Goal: Task Accomplishment & Management: Manage account settings

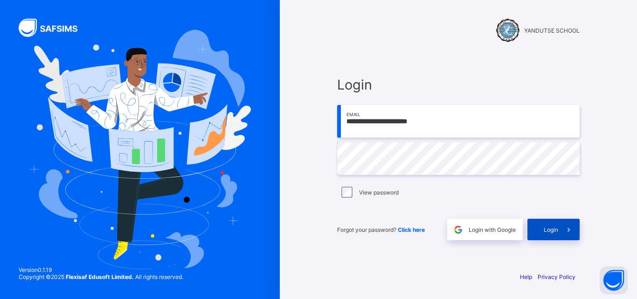
click at [556, 228] on span "Login" at bounding box center [551, 229] width 14 height 7
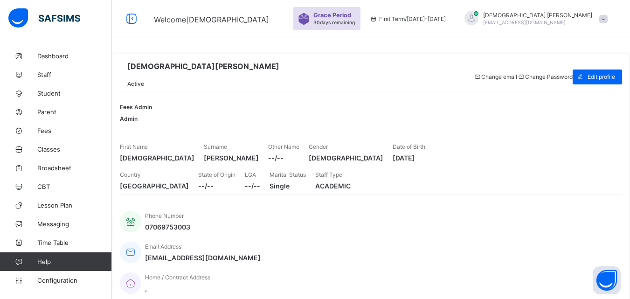
scroll to position [185, 0]
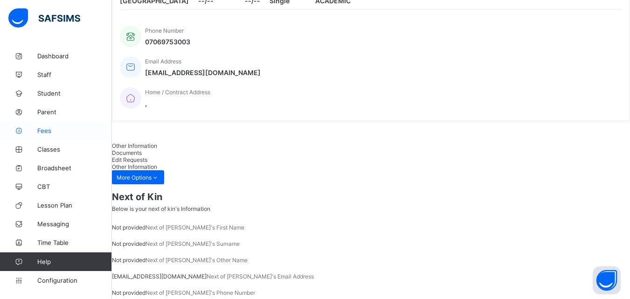
click at [44, 126] on link "Fees" at bounding box center [56, 130] width 112 height 19
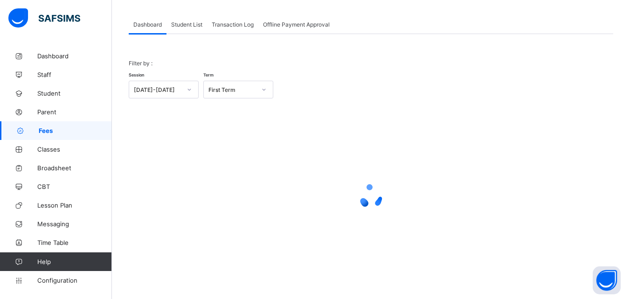
scroll to position [46, 0]
click at [187, 22] on span "Student List" at bounding box center [186, 24] width 31 height 7
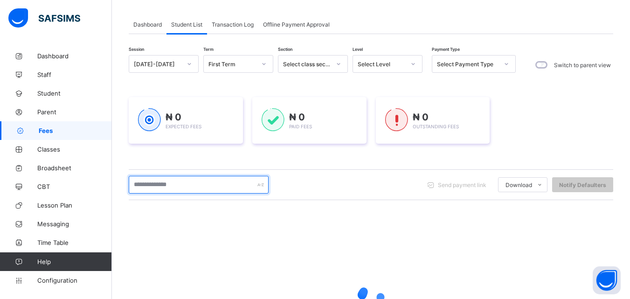
click at [194, 186] on input "text" at bounding box center [199, 185] width 140 height 18
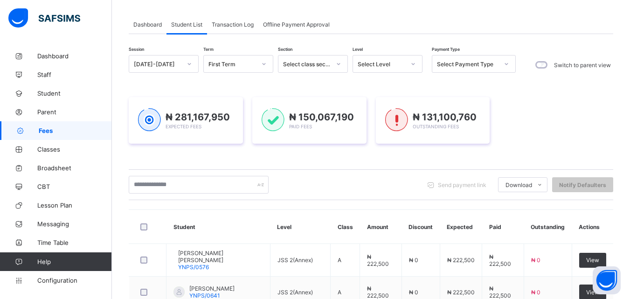
click at [317, 190] on div "Send payment link Download Students Payment Students Payment Status Student Ite…" at bounding box center [371, 185] width 484 height 18
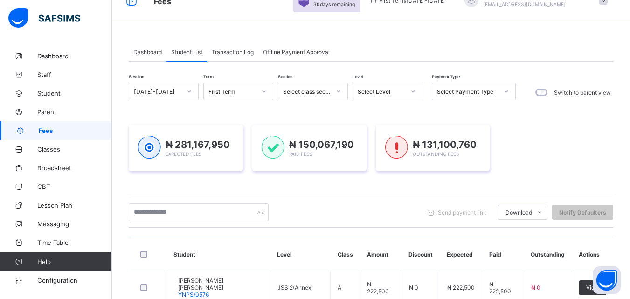
scroll to position [0, 0]
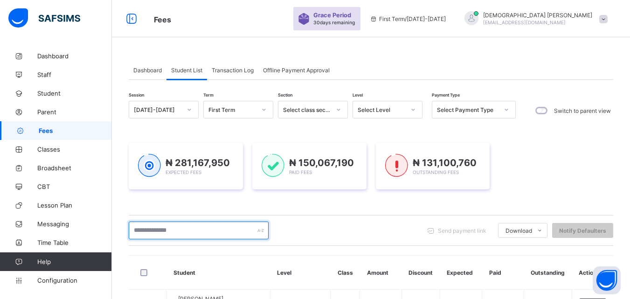
click at [224, 236] on input "text" at bounding box center [199, 230] width 140 height 18
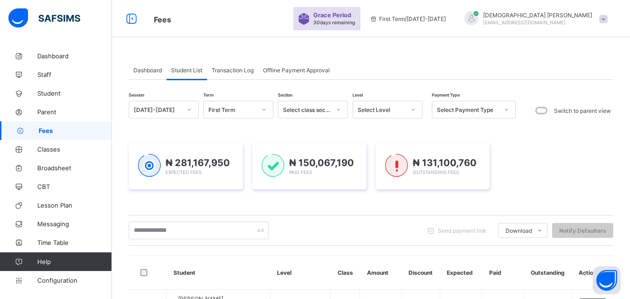
click at [414, 266] on th "Discount" at bounding box center [420, 273] width 38 height 34
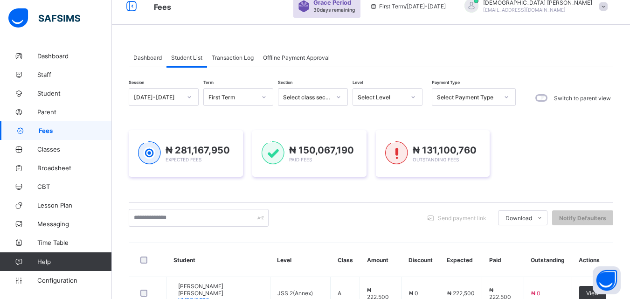
scroll to position [19, 0]
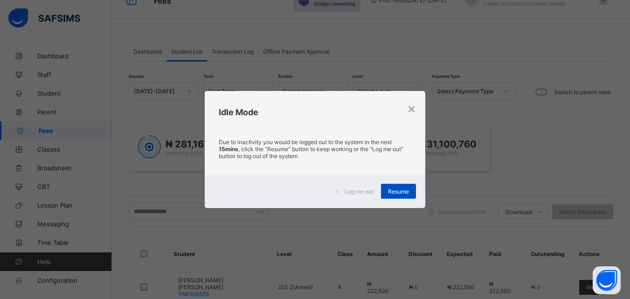
click at [397, 192] on span "Resume" at bounding box center [398, 191] width 21 height 7
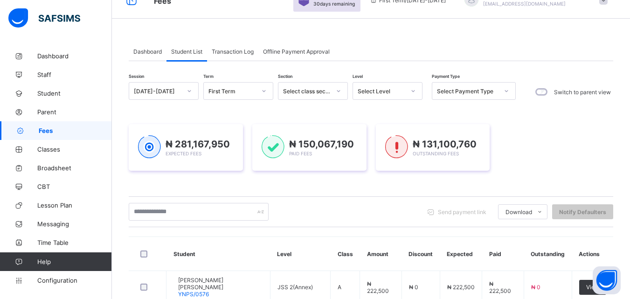
click at [55, 131] on span "Fees" at bounding box center [75, 130] width 73 height 7
click at [48, 131] on span "Fees" at bounding box center [75, 130] width 73 height 7
click at [52, 93] on span "Student" at bounding box center [74, 93] width 75 height 7
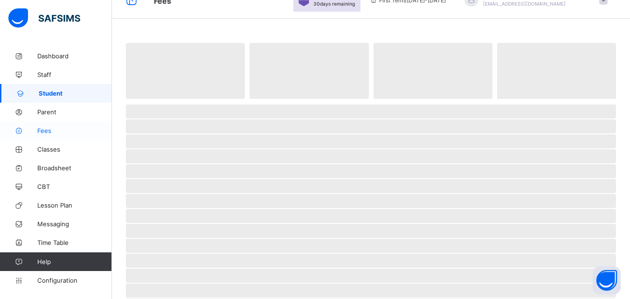
click at [42, 133] on span "Fees" at bounding box center [74, 130] width 75 height 7
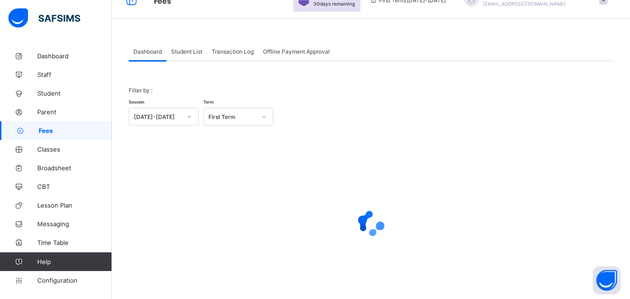
click at [193, 52] on span "Student List" at bounding box center [186, 51] width 31 height 7
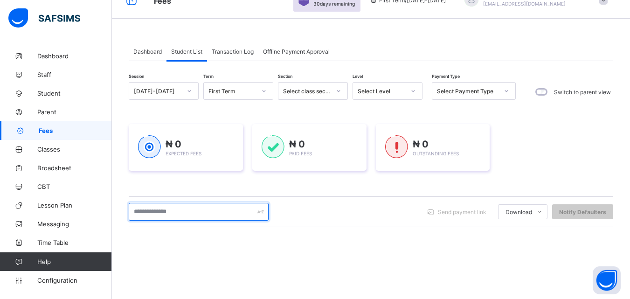
click at [206, 215] on input "text" at bounding box center [199, 212] width 140 height 18
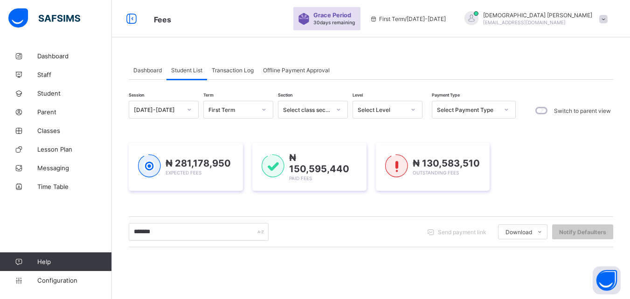
scroll to position [10, 0]
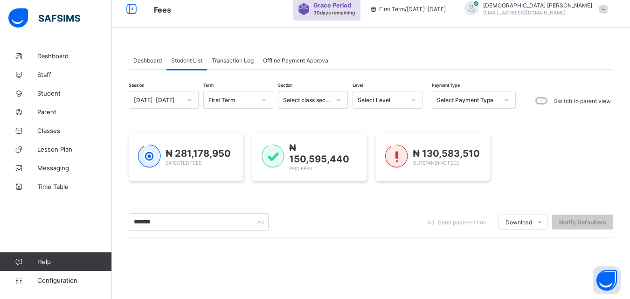
type input "*******"
click at [415, 106] on div "Session [DATE]-[DATE] Term First Term Section Select class section Level Select…" at bounding box center [371, 257] width 484 height 332
click at [415, 104] on icon at bounding box center [413, 99] width 6 height 9
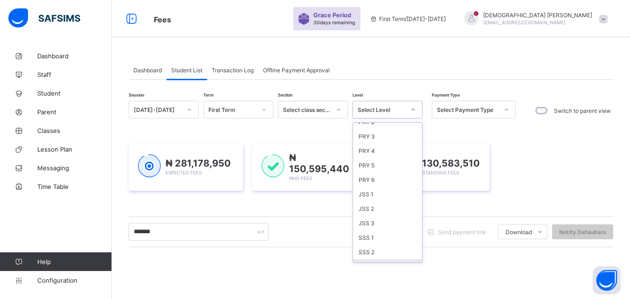
scroll to position [93, 0]
click at [369, 225] on div "SSS 1" at bounding box center [387, 224] width 69 height 14
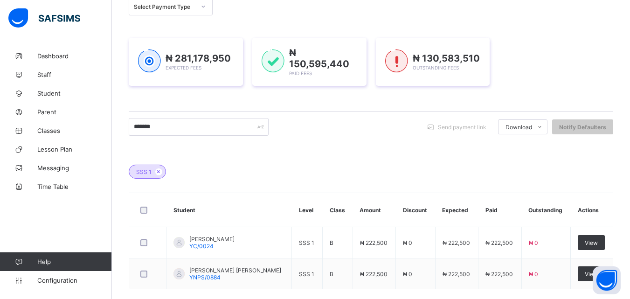
scroll to position [131, 0]
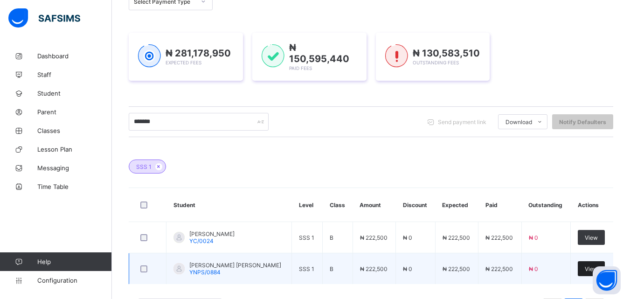
click at [589, 266] on div "View" at bounding box center [591, 268] width 27 height 15
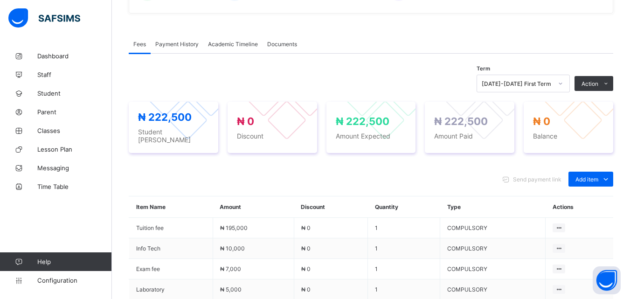
scroll to position [396, 0]
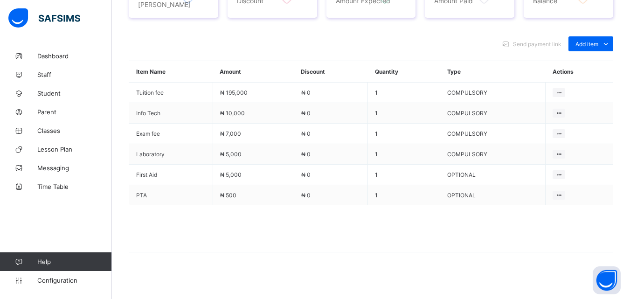
click at [456, 36] on div "Send payment link Add item Optional items Special bill" at bounding box center [371, 43] width 484 height 15
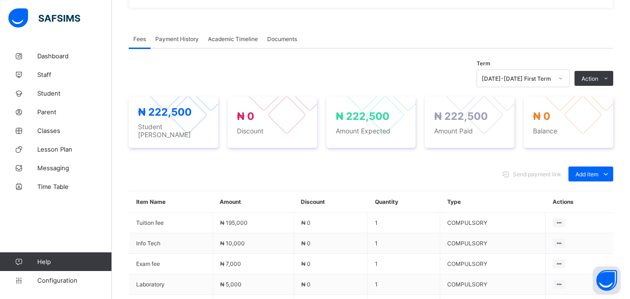
scroll to position [247, 0]
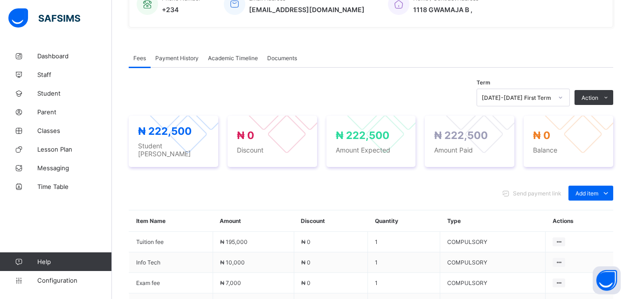
click at [167, 57] on span "Payment History" at bounding box center [176, 58] width 43 height 7
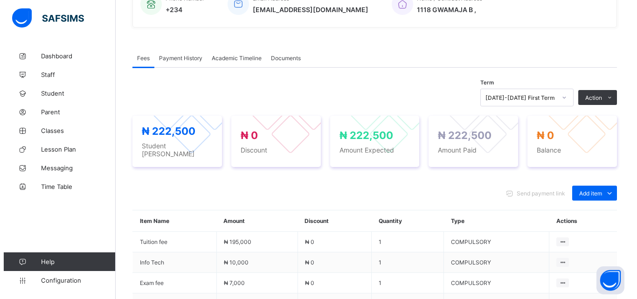
scroll to position [145, 0]
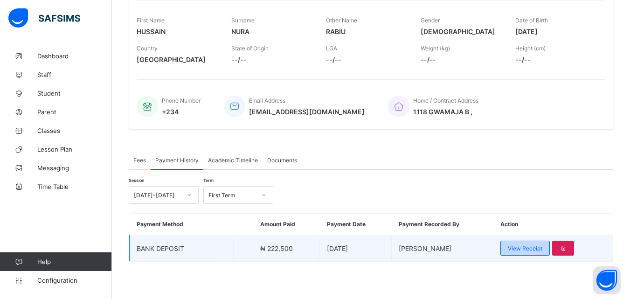
click at [531, 248] on span "View Receipt" at bounding box center [525, 248] width 35 height 7
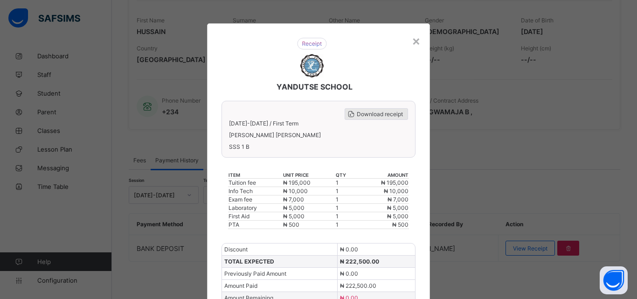
click at [393, 111] on span "Download receipt" at bounding box center [380, 114] width 46 height 7
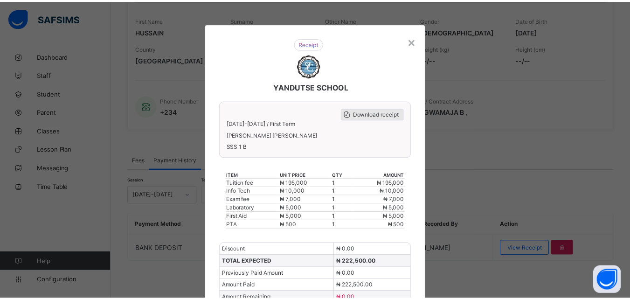
scroll to position [0, 0]
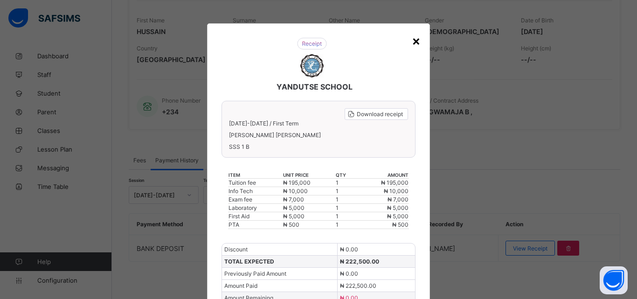
click at [413, 41] on div "×" at bounding box center [416, 41] width 9 height 16
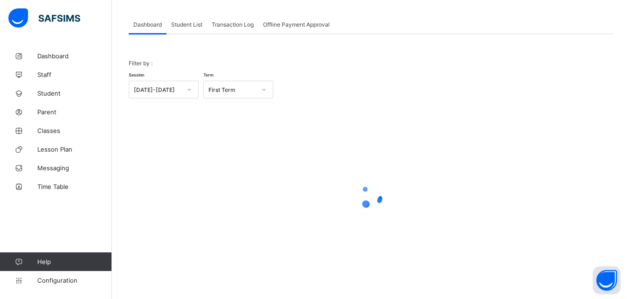
scroll to position [46, 0]
click at [188, 23] on span "Student List" at bounding box center [186, 24] width 31 height 7
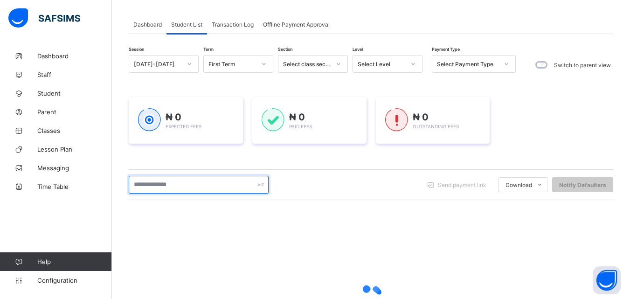
click at [194, 187] on input "text" at bounding box center [199, 185] width 140 height 18
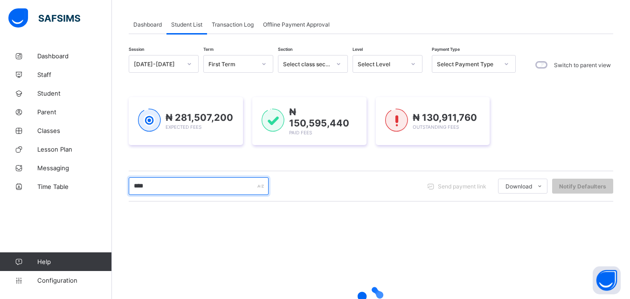
type input "****"
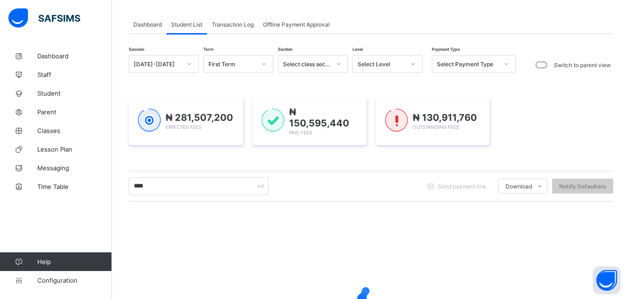
click at [412, 64] on icon at bounding box center [413, 63] width 6 height 9
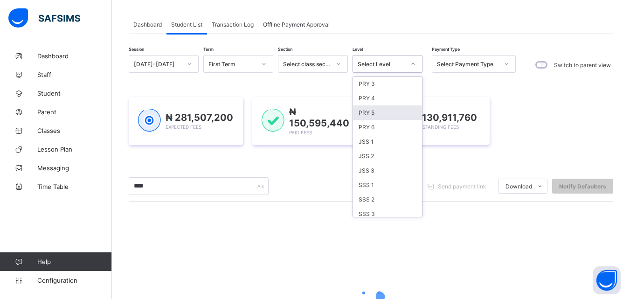
scroll to position [93, 0]
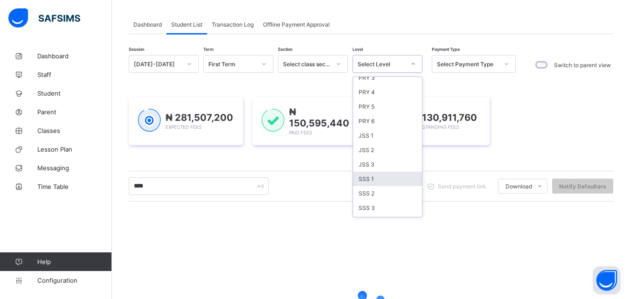
click at [373, 179] on div "SSS 1" at bounding box center [387, 179] width 69 height 14
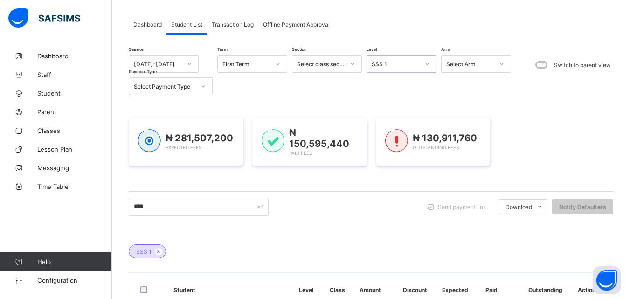
scroll to position [171, 0]
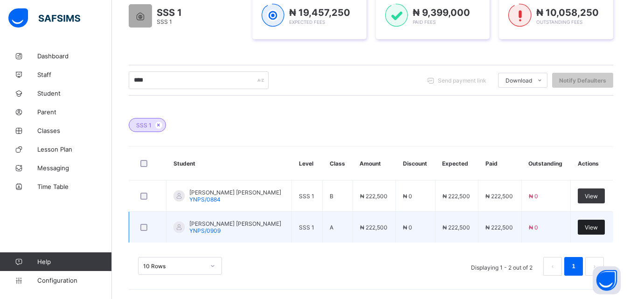
click at [593, 226] on span "View" at bounding box center [591, 227] width 13 height 7
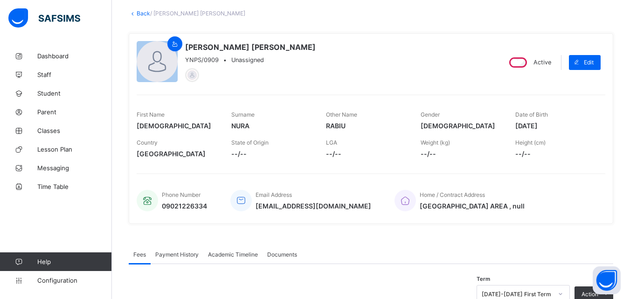
scroll to position [56, 0]
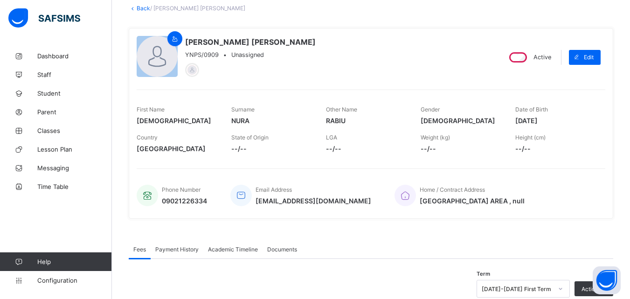
click at [178, 245] on div "Payment History" at bounding box center [177, 249] width 53 height 19
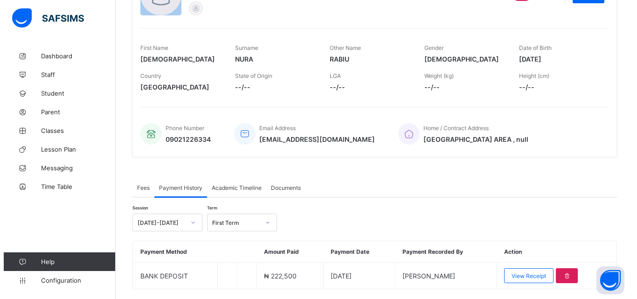
scroll to position [145, 0]
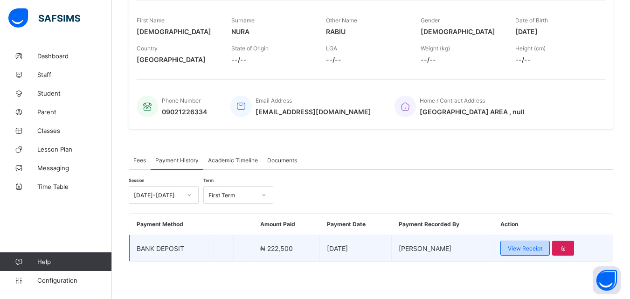
click at [526, 245] on span "View Receipt" at bounding box center [525, 248] width 35 height 7
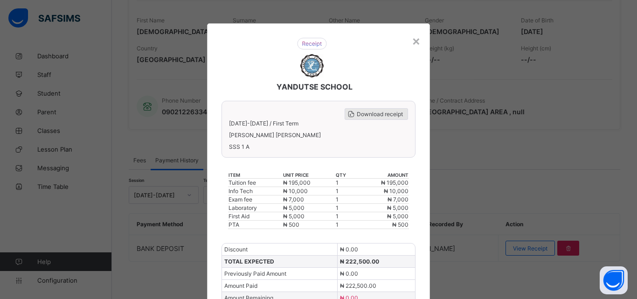
click at [372, 111] on span "Download receipt" at bounding box center [380, 114] width 46 height 7
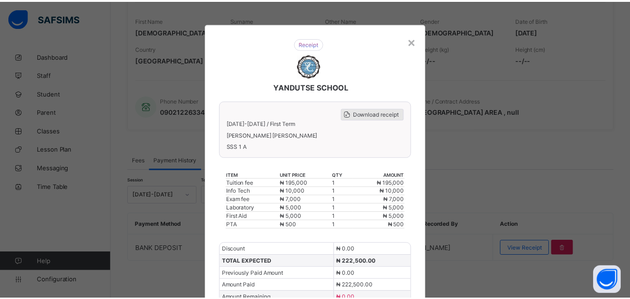
scroll to position [0, 0]
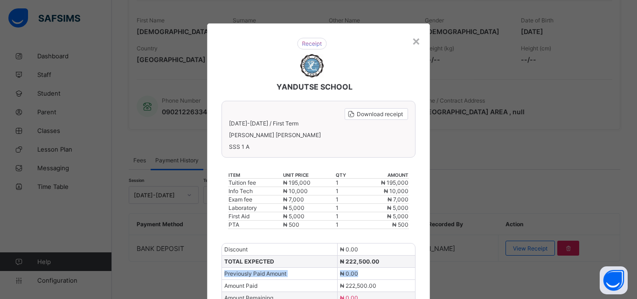
drag, startPoint x: 372, startPoint y: 111, endPoint x: 489, endPoint y: 276, distance: 201.6
click at [489, 276] on div "× YANDUTSE SCHOOL Download receipt [DATE]-[DATE] / First Term [PERSON_NAME] [PE…" at bounding box center [318, 149] width 637 height 299
click at [413, 39] on div "×" at bounding box center [416, 41] width 9 height 16
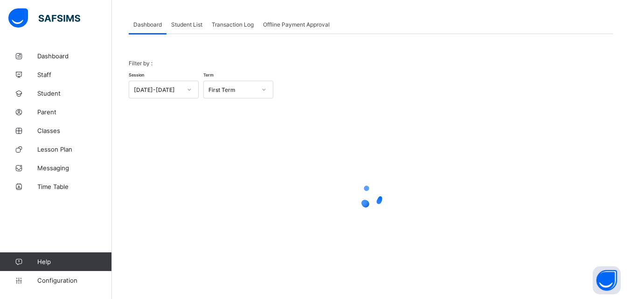
scroll to position [46, 0]
click at [186, 22] on span "Student List" at bounding box center [186, 24] width 31 height 7
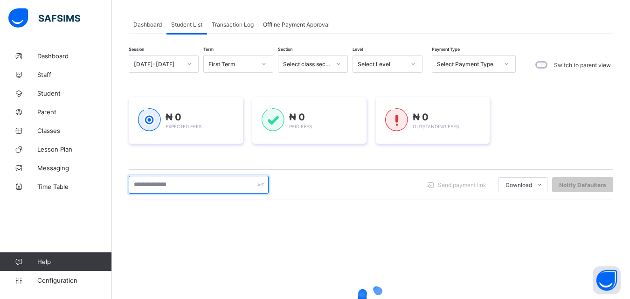
click at [179, 189] on input "text" at bounding box center [199, 185] width 140 height 18
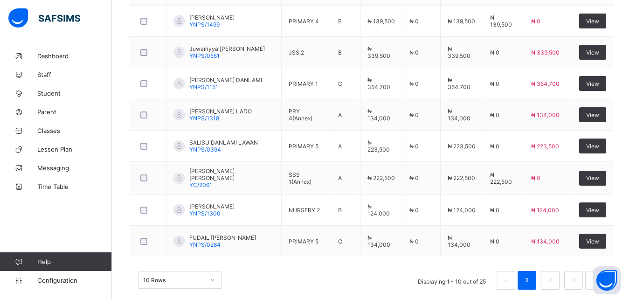
scroll to position [360, 0]
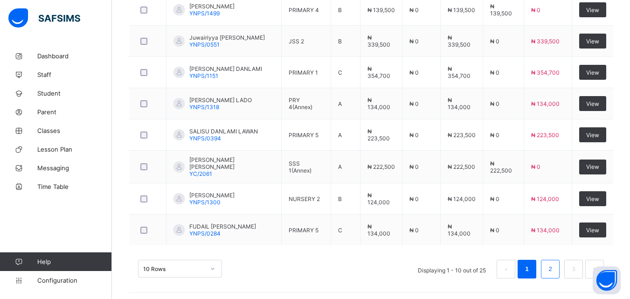
type input "*****"
click at [554, 265] on link "2" at bounding box center [550, 269] width 9 height 12
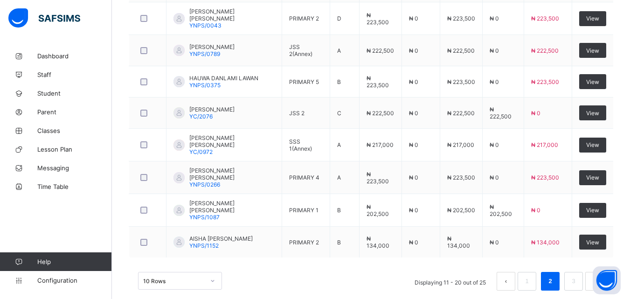
scroll to position [359, 0]
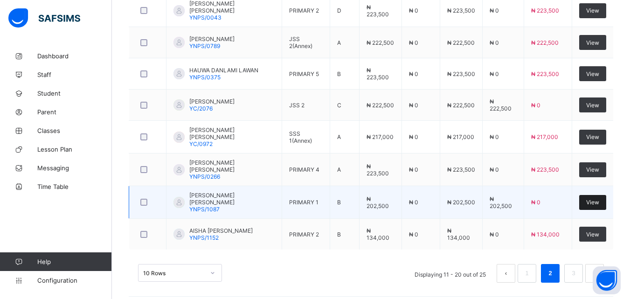
click at [596, 199] on span "View" at bounding box center [592, 202] width 13 height 7
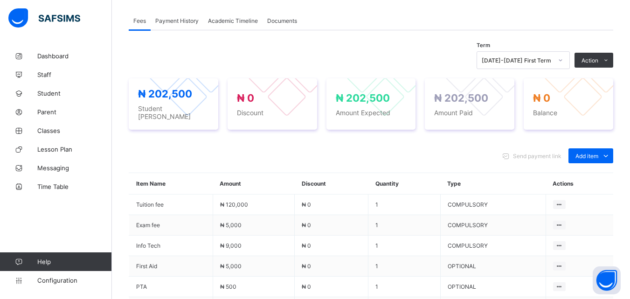
scroll to position [271, 0]
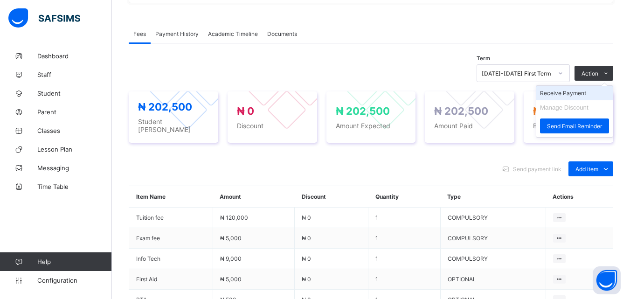
click at [579, 94] on li "Receive Payment" at bounding box center [574, 93] width 76 height 14
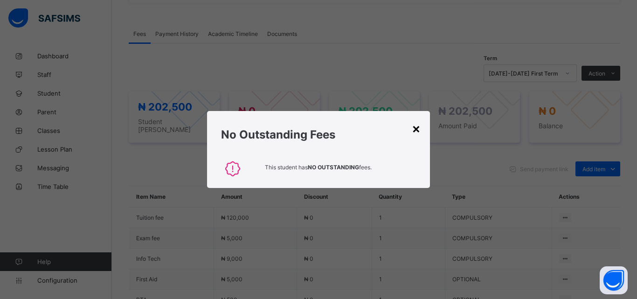
click at [415, 133] on div "×" at bounding box center [416, 128] width 9 height 16
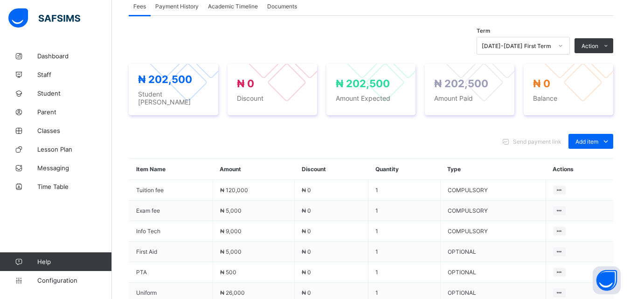
scroll to position [290, 0]
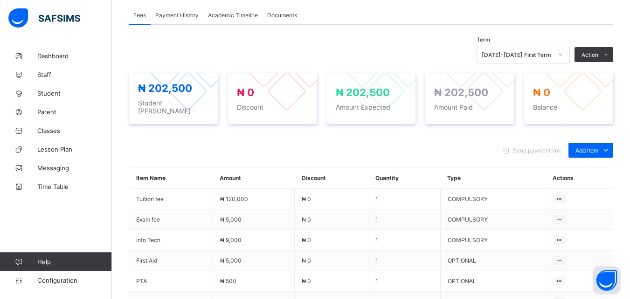
click at [629, 287] on div "× Delete Document This action would delete the document with name: from the sys…" at bounding box center [371, 114] width 518 height 715
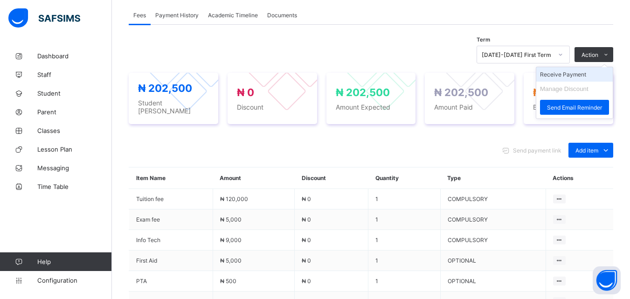
click at [587, 72] on li "Receive Payment" at bounding box center [574, 74] width 76 height 14
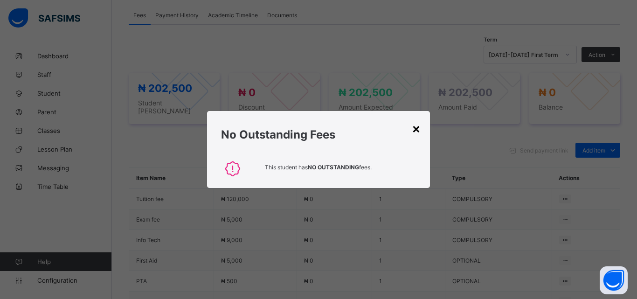
click at [418, 128] on div "×" at bounding box center [416, 128] width 9 height 16
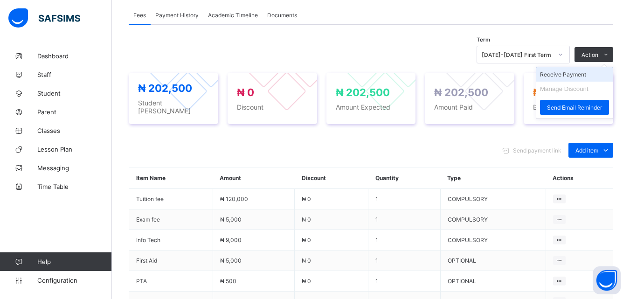
click at [577, 72] on li "Receive Payment" at bounding box center [574, 74] width 76 height 14
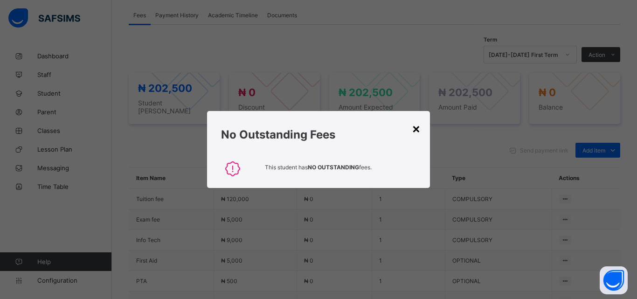
click at [416, 130] on div "×" at bounding box center [416, 128] width 9 height 16
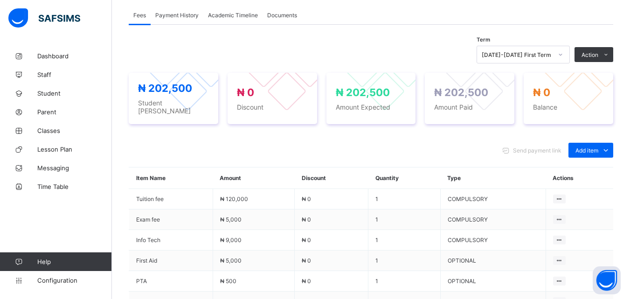
click at [187, 16] on span "Payment History" at bounding box center [176, 15] width 43 height 7
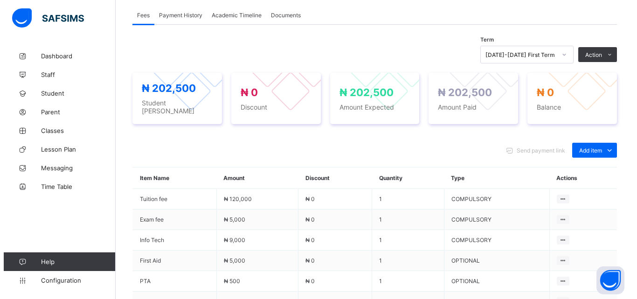
scroll to position [145, 0]
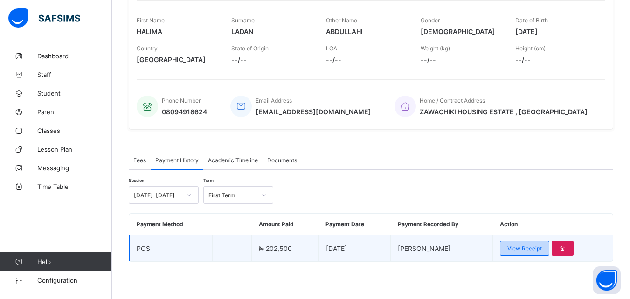
click at [527, 246] on span "View Receipt" at bounding box center [524, 248] width 35 height 7
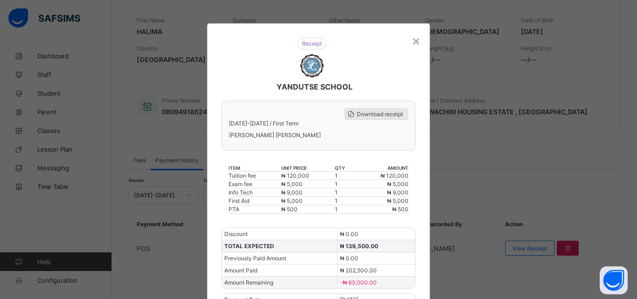
click at [371, 114] on span "Download receipt" at bounding box center [380, 114] width 46 height 7
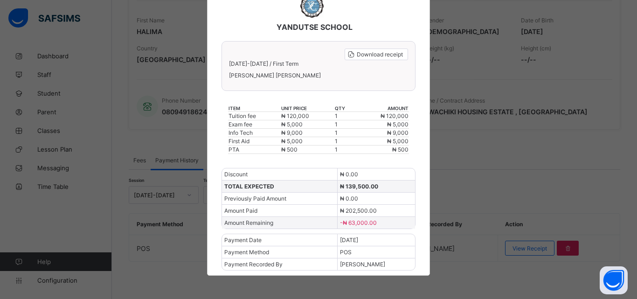
click at [487, 188] on div "× YANDUTSE SCHOOL Download receipt [DATE]-[DATE] / First Term [PERSON_NAME] [PE…" at bounding box center [318, 149] width 637 height 299
click at [482, 27] on div "× YANDUTSE SCHOOL Download receipt [DATE]-[DATE] / First Term [PERSON_NAME] [PE…" at bounding box center [318, 149] width 637 height 299
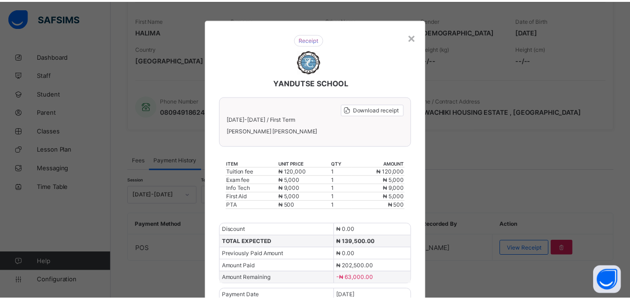
scroll to position [0, 0]
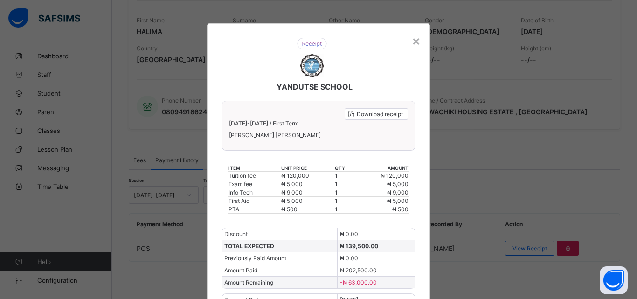
click at [419, 42] on div "YANDUTSE SCHOOL Download receipt [DATE]-[DATE] / First Term [PERSON_NAME] [PERS…" at bounding box center [318, 179] width 223 height 312
click at [414, 42] on div "×" at bounding box center [416, 41] width 9 height 16
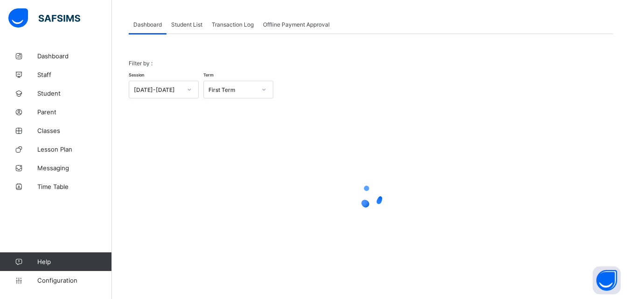
scroll to position [46, 0]
click at [197, 21] on span "Student List" at bounding box center [186, 24] width 31 height 7
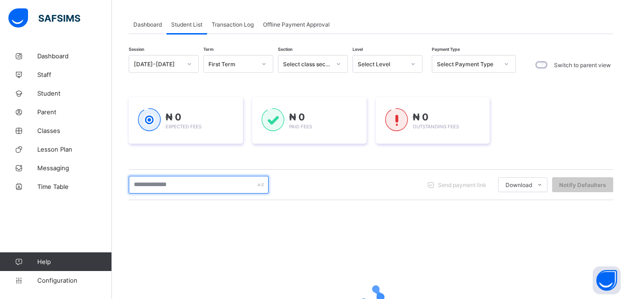
click at [193, 180] on input "text" at bounding box center [199, 185] width 140 height 18
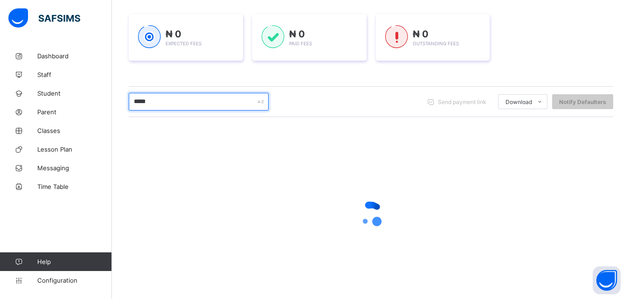
scroll to position [146, 0]
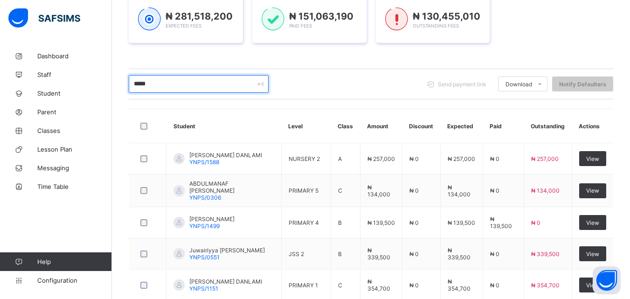
type input "*****"
click at [421, 54] on div "₦ 281,518,200 Expected Fees ₦ 151,063,190 Paid Fees ₦ 130,455,010 Outstanding F…" at bounding box center [371, 19] width 484 height 75
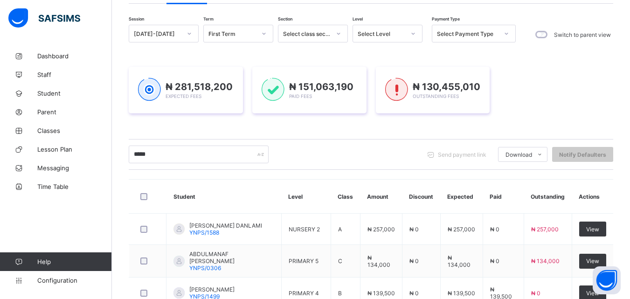
scroll to position [72, 0]
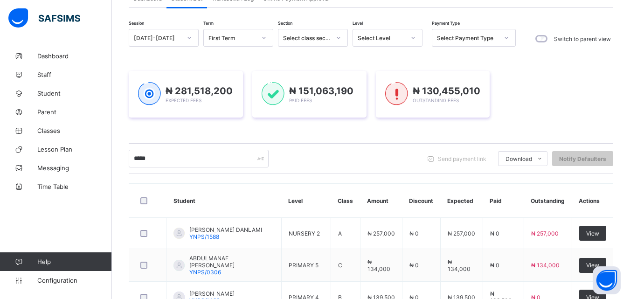
click at [408, 38] on div at bounding box center [413, 37] width 16 height 15
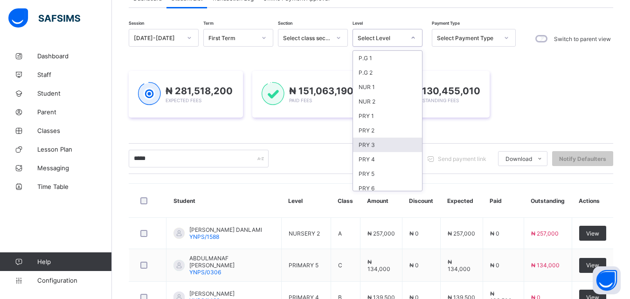
click at [373, 145] on div "PRY 3" at bounding box center [387, 145] width 69 height 14
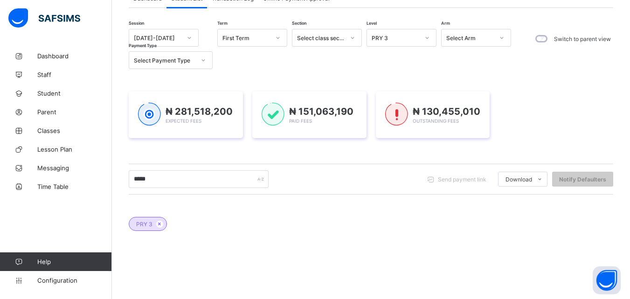
click at [629, 288] on div "Dashboard Student List Transaction Log Offline Payment Approval Student List Mo…" at bounding box center [371, 201] width 518 height 452
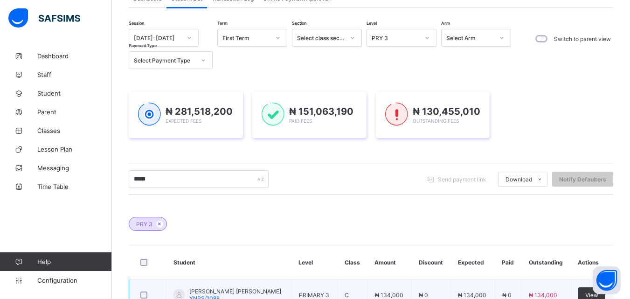
scroll to position [171, 0]
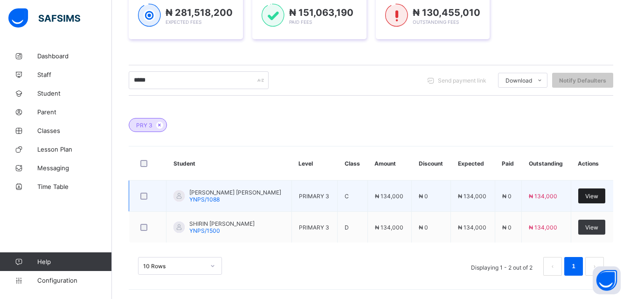
click at [596, 196] on span "View" at bounding box center [591, 196] width 13 height 7
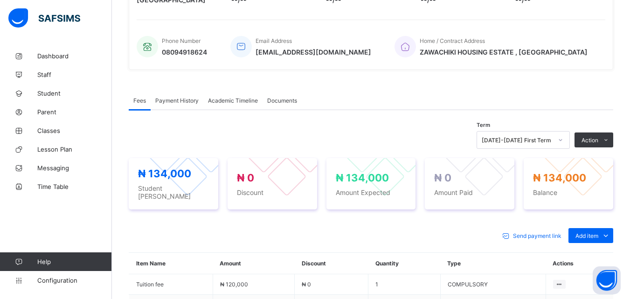
scroll to position [205, 0]
click at [601, 251] on div "Optional items" at bounding box center [590, 255] width 37 height 9
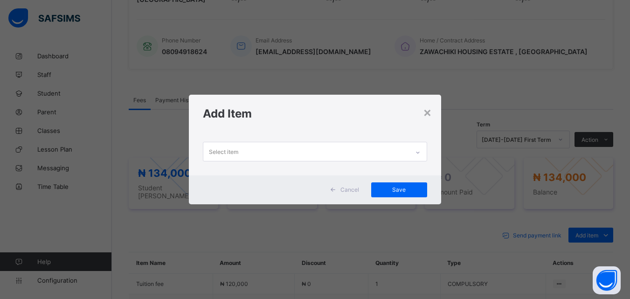
click at [414, 152] on div at bounding box center [418, 152] width 16 height 15
click at [416, 150] on icon at bounding box center [418, 152] width 6 height 9
click at [422, 152] on div at bounding box center [418, 152] width 16 height 15
click at [425, 112] on div "×" at bounding box center [427, 112] width 9 height 16
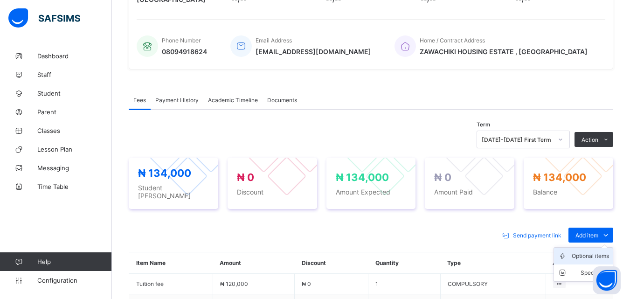
click at [599, 252] on div "Optional items" at bounding box center [590, 255] width 37 height 9
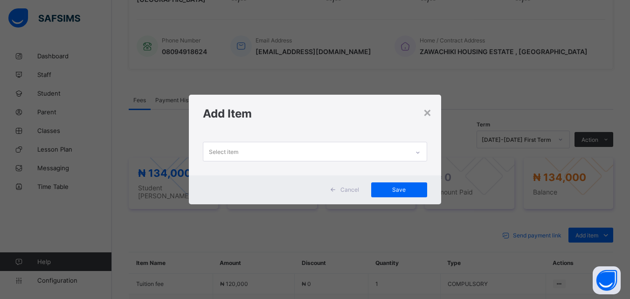
click at [419, 150] on icon at bounding box center [418, 152] width 6 height 9
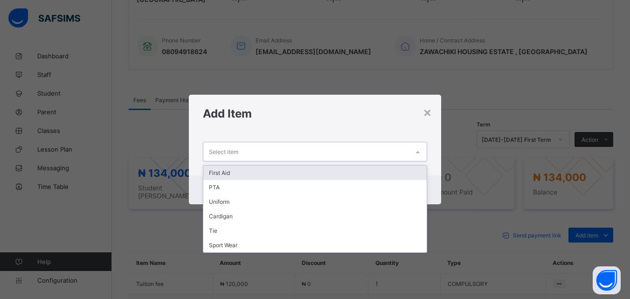
click at [214, 173] on div "First Aid" at bounding box center [314, 173] width 223 height 14
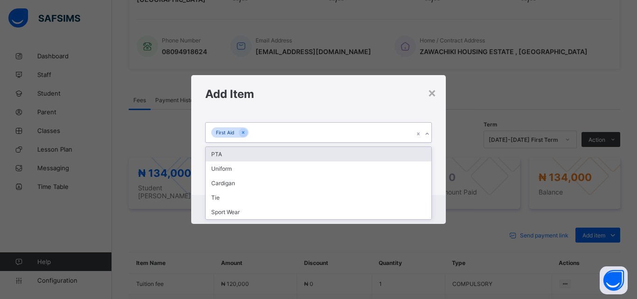
click at [427, 131] on icon at bounding box center [427, 133] width 6 height 9
click at [222, 152] on div "PTA" at bounding box center [319, 154] width 226 height 14
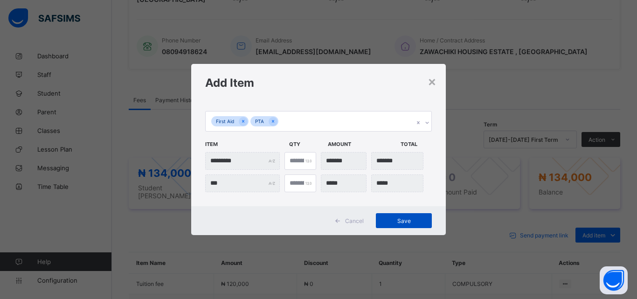
click at [406, 219] on span "Save" at bounding box center [404, 220] width 42 height 7
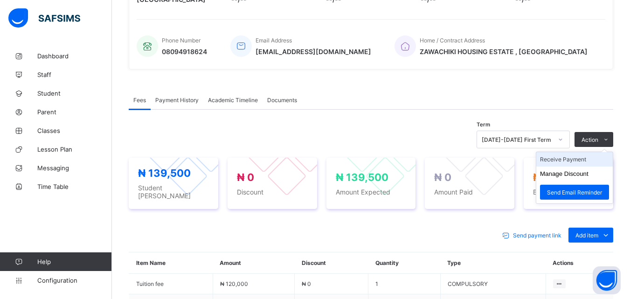
click at [580, 161] on li "Receive Payment" at bounding box center [574, 159] width 76 height 14
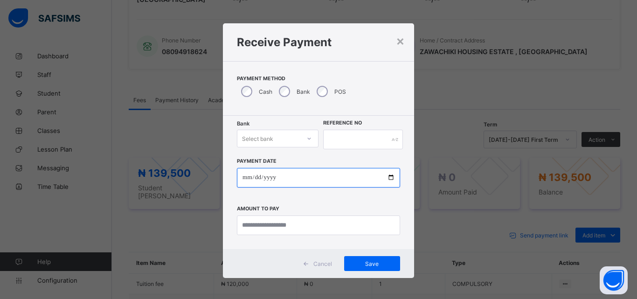
click at [386, 175] on input "date" at bounding box center [318, 178] width 163 height 20
type input "**********"
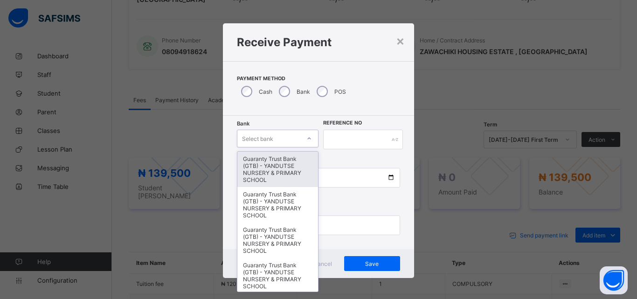
click at [306, 141] on icon at bounding box center [309, 138] width 6 height 9
type input "*"
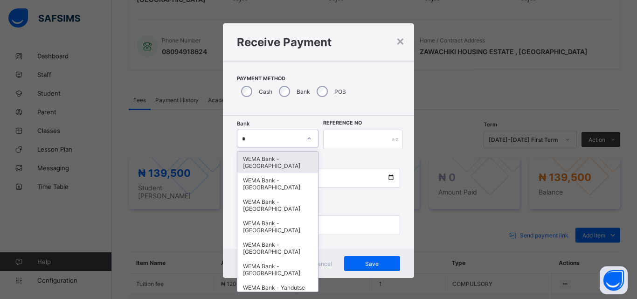
click at [279, 162] on div "WEMA Bank - [GEOGRAPHIC_DATA]" at bounding box center [277, 162] width 81 height 21
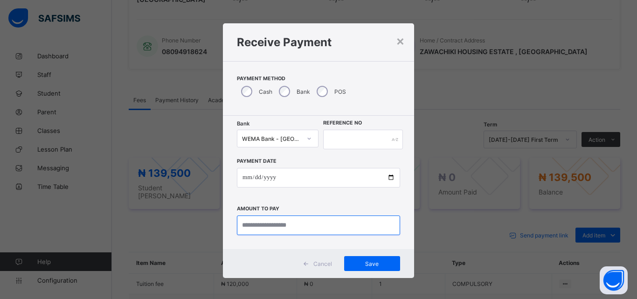
click at [359, 225] on input "currency" at bounding box center [318, 225] width 163 height 20
type input "*********"
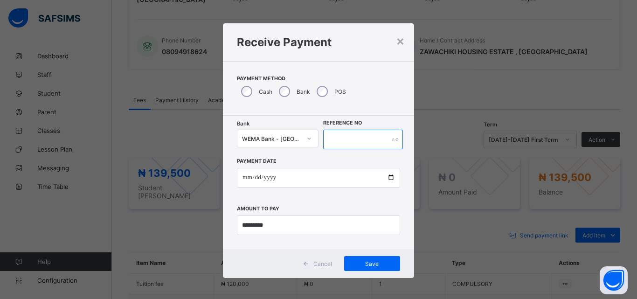
click at [342, 138] on input "text" at bounding box center [363, 140] width 80 height 20
type input "*****"
click at [370, 259] on div "Save" at bounding box center [372, 263] width 56 height 15
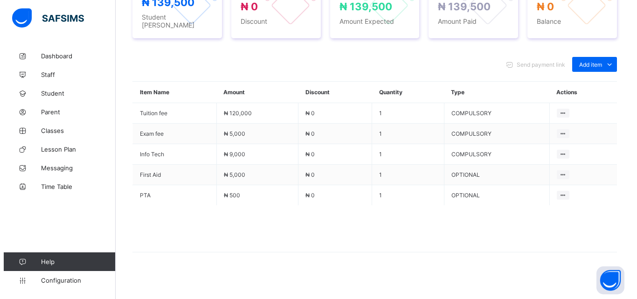
scroll to position [115, 0]
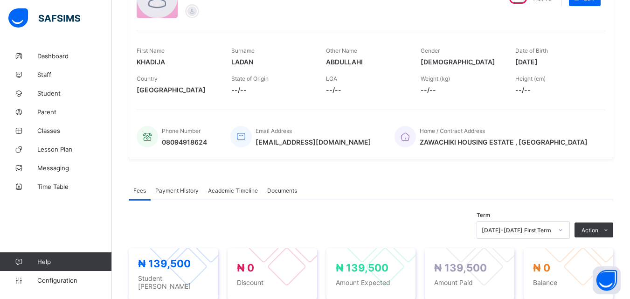
click at [173, 190] on span "Payment History" at bounding box center [176, 190] width 43 height 7
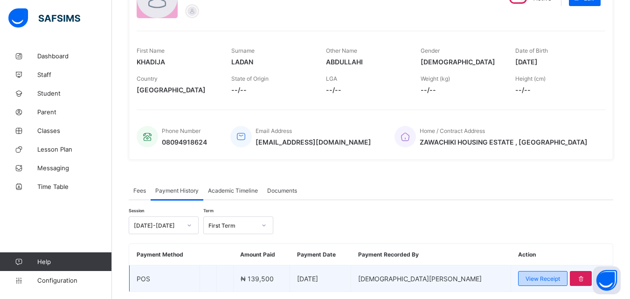
click at [525, 276] on span "View Receipt" at bounding box center [542, 278] width 35 height 7
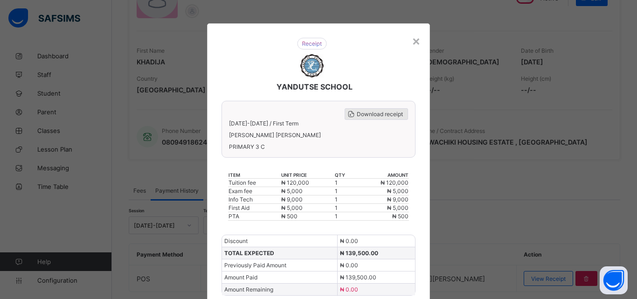
click at [369, 110] on div "Download receipt" at bounding box center [376, 114] width 63 height 12
click at [365, 111] on span "Download receipt" at bounding box center [380, 114] width 46 height 7
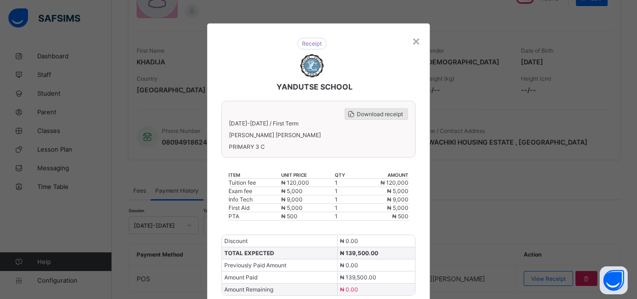
click at [365, 111] on span "Download receipt" at bounding box center [380, 114] width 46 height 7
click at [390, 114] on span "Download receipt" at bounding box center [380, 114] width 46 height 7
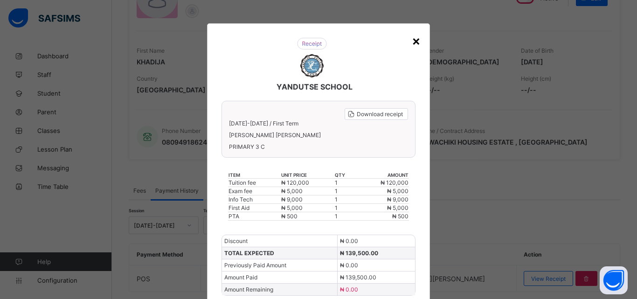
click at [418, 43] on div "×" at bounding box center [416, 41] width 9 height 16
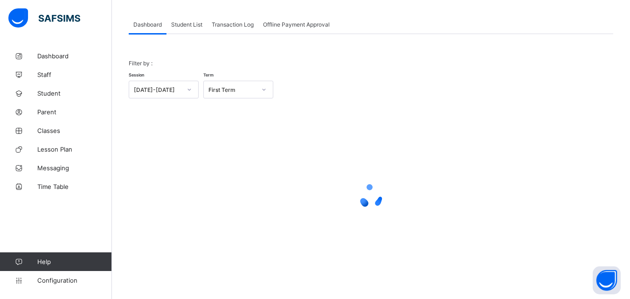
scroll to position [46, 0]
click at [183, 24] on span "Student List" at bounding box center [186, 24] width 31 height 7
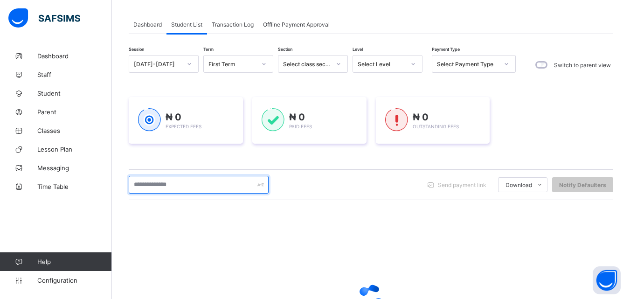
click at [179, 186] on input "text" at bounding box center [199, 185] width 140 height 18
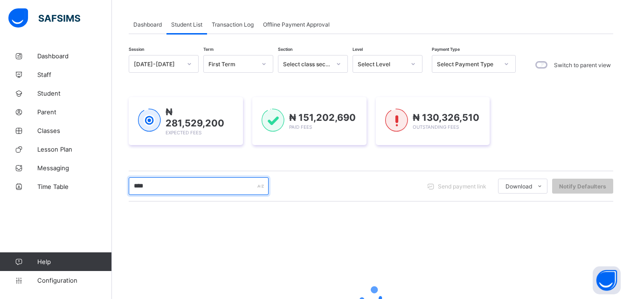
type input "*****"
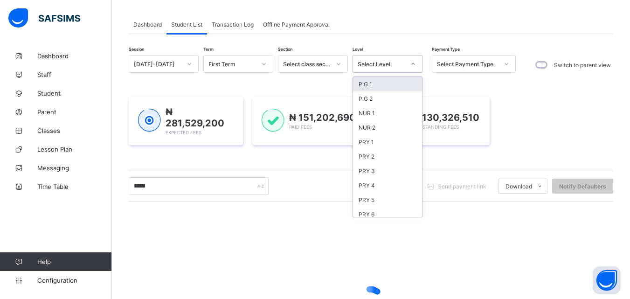
click at [414, 63] on icon at bounding box center [413, 63] width 6 height 9
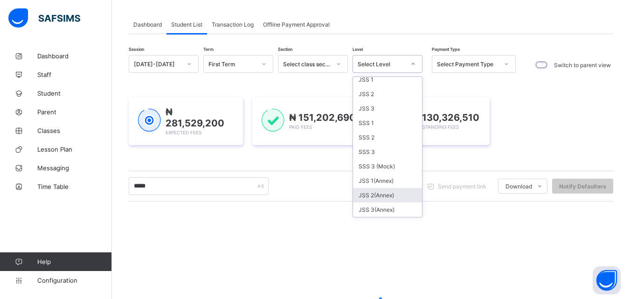
click at [380, 192] on div "JSS 2(Annex)" at bounding box center [387, 195] width 69 height 14
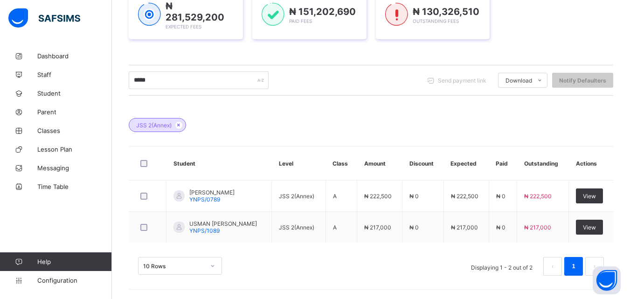
scroll to position [171, 0]
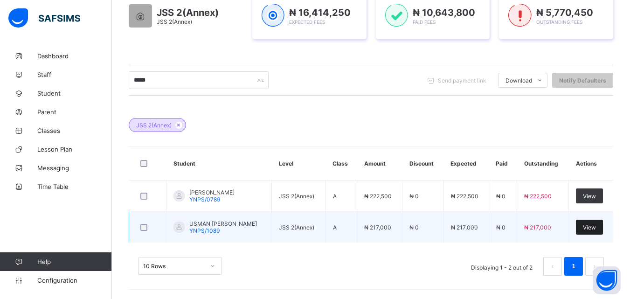
click at [599, 223] on div "View" at bounding box center [589, 227] width 27 height 15
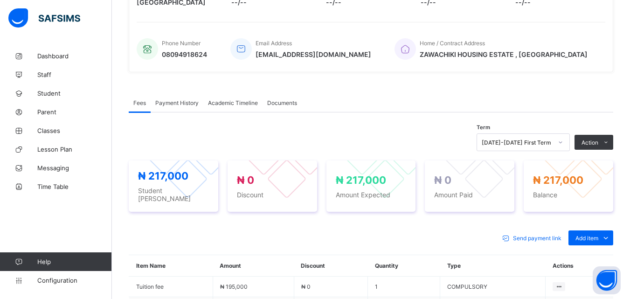
scroll to position [205, 0]
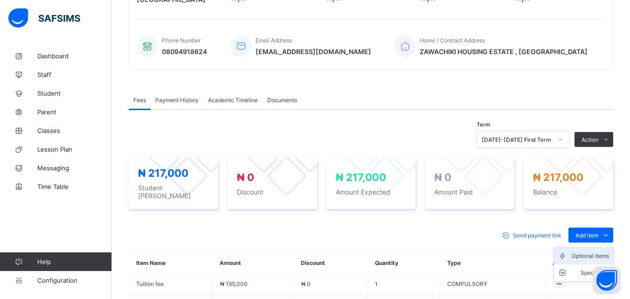
click at [597, 251] on div "Optional items" at bounding box center [590, 255] width 37 height 9
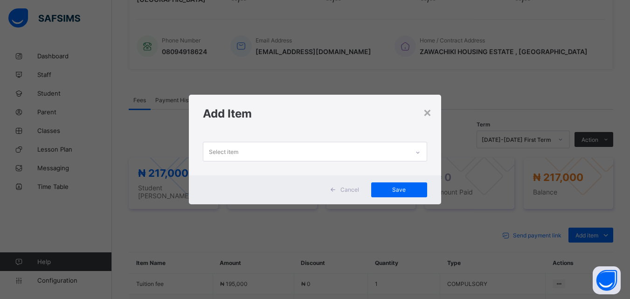
click at [415, 151] on div at bounding box center [418, 152] width 16 height 15
click at [421, 151] on icon at bounding box center [418, 152] width 6 height 9
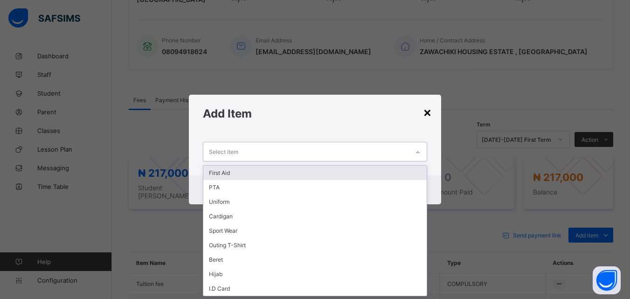
click at [428, 118] on div "×" at bounding box center [427, 112] width 9 height 16
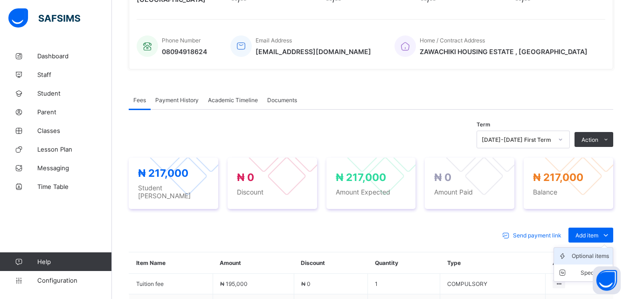
click at [603, 251] on div "Optional items" at bounding box center [590, 255] width 37 height 9
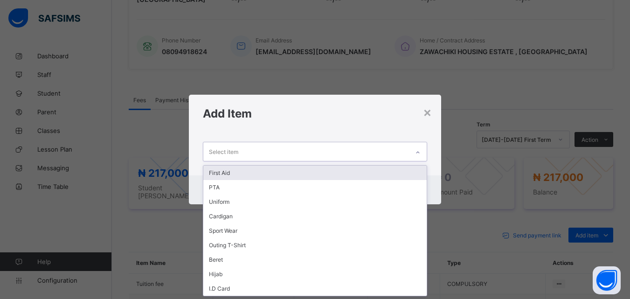
click at [419, 154] on icon at bounding box center [418, 152] width 6 height 9
click at [228, 173] on div "First Aid" at bounding box center [314, 173] width 223 height 14
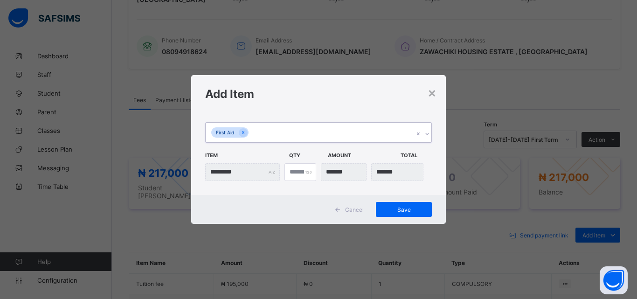
click at [427, 134] on icon at bounding box center [427, 133] width 6 height 9
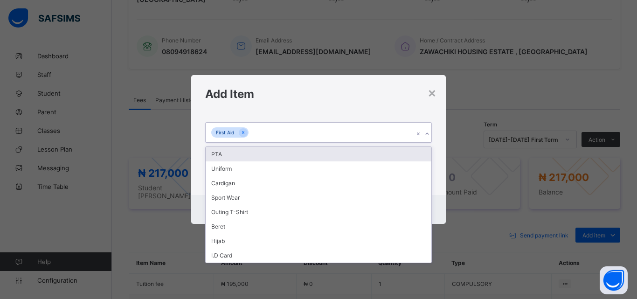
click at [233, 153] on div "PTA" at bounding box center [319, 154] width 226 height 14
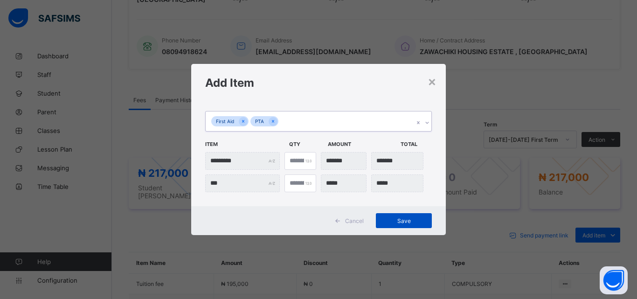
click at [408, 221] on span "Save" at bounding box center [404, 220] width 42 height 7
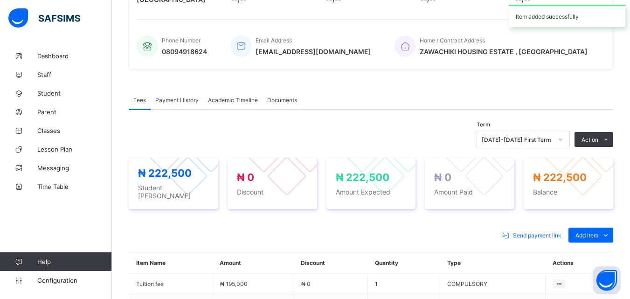
scroll to position [224, 0]
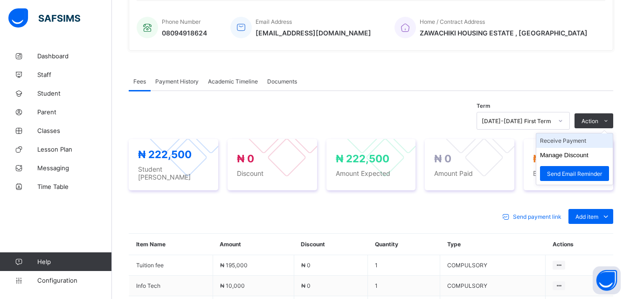
click at [571, 142] on li "Receive Payment" at bounding box center [574, 140] width 76 height 14
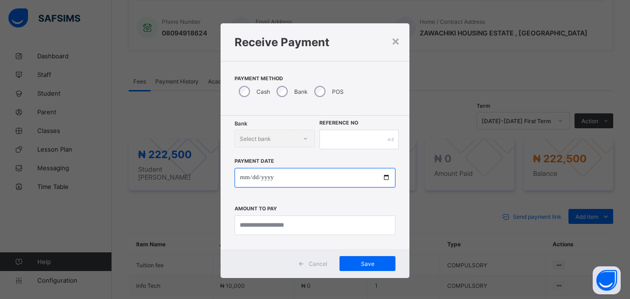
click at [386, 177] on input "date" at bounding box center [315, 178] width 161 height 20
type input "**********"
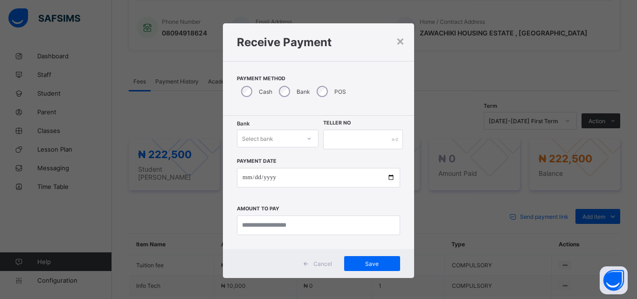
click at [308, 134] on div at bounding box center [309, 138] width 16 height 15
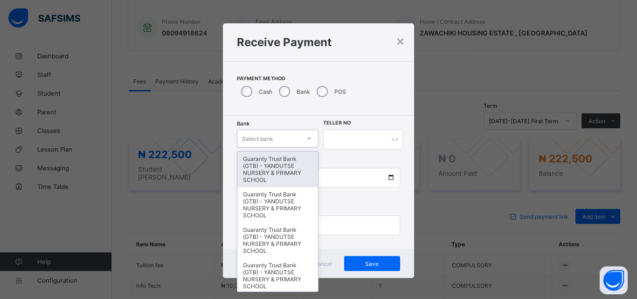
type input "*"
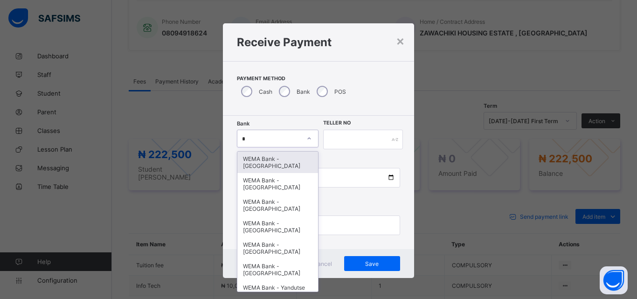
click at [274, 160] on div "WEMA Bank - [GEOGRAPHIC_DATA]" at bounding box center [277, 162] width 81 height 21
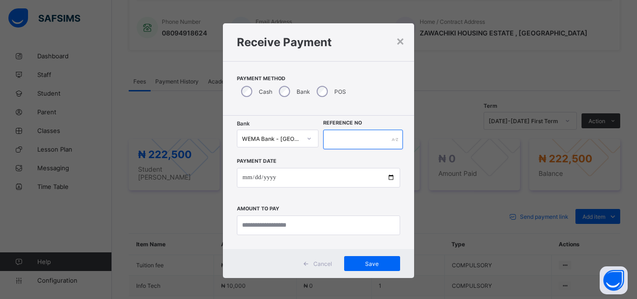
click at [330, 138] on input "text" at bounding box center [363, 140] width 80 height 20
type input "******"
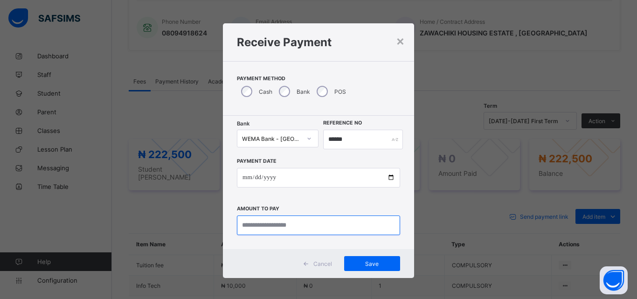
click at [296, 227] on input "currency" at bounding box center [318, 225] width 163 height 20
type input "*********"
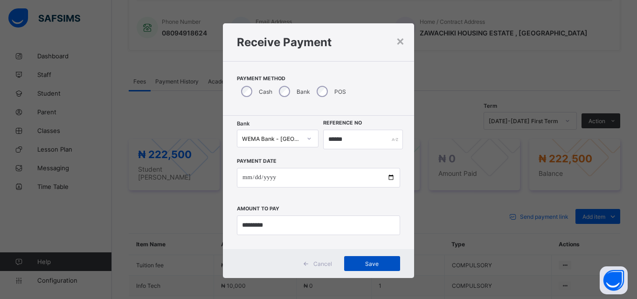
click at [364, 259] on div "Save" at bounding box center [372, 263] width 56 height 15
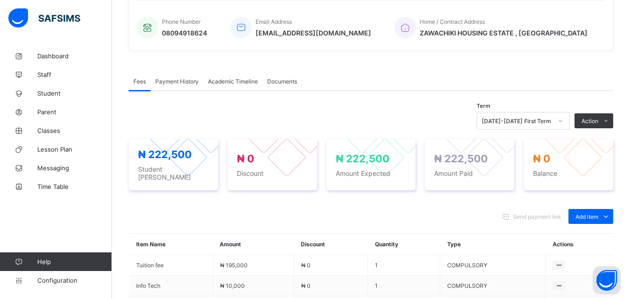
click at [175, 82] on span "Payment History" at bounding box center [176, 81] width 43 height 7
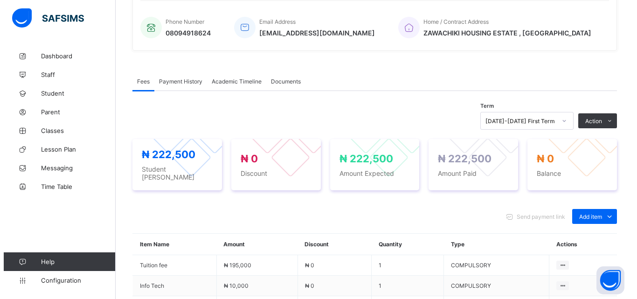
scroll to position [145, 0]
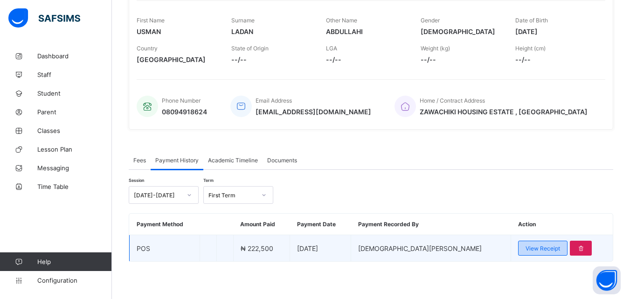
click at [525, 249] on span "View Receipt" at bounding box center [542, 248] width 35 height 7
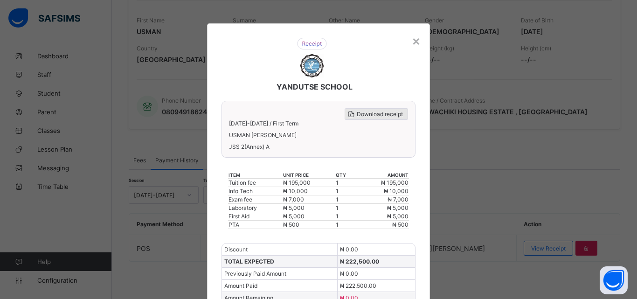
click at [373, 114] on span "Download receipt" at bounding box center [380, 114] width 46 height 7
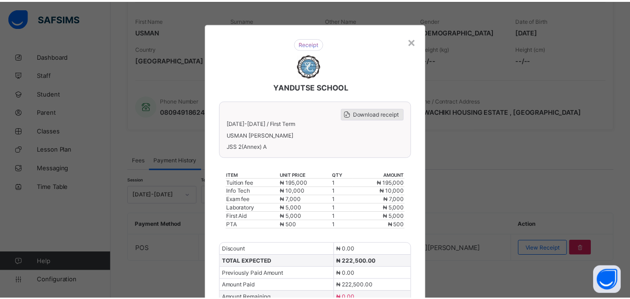
scroll to position [0, 0]
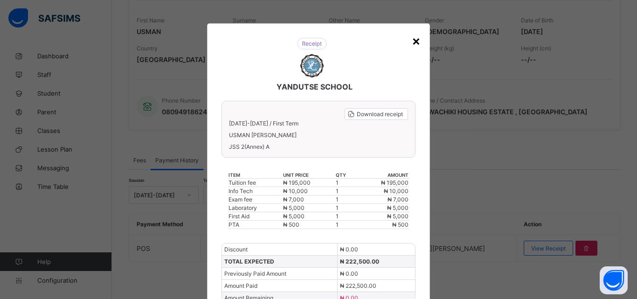
click at [414, 42] on div "×" at bounding box center [416, 41] width 9 height 16
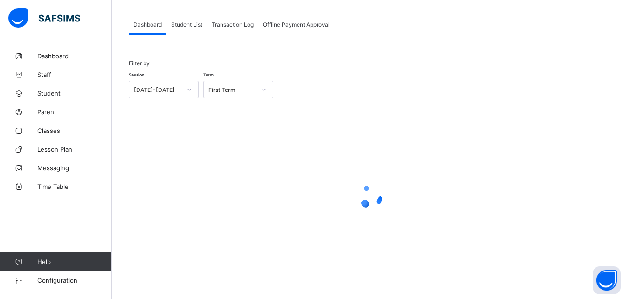
scroll to position [46, 0]
click at [197, 25] on span "Student List" at bounding box center [186, 24] width 31 height 7
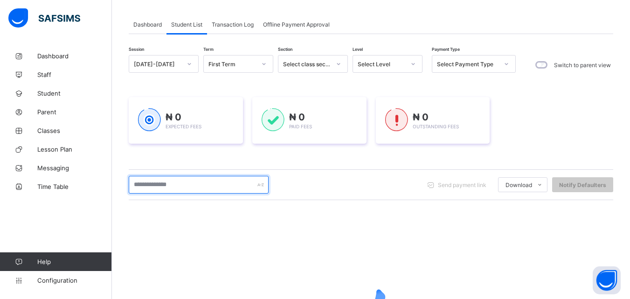
click at [208, 186] on input "text" at bounding box center [199, 185] width 140 height 18
type input "*****"
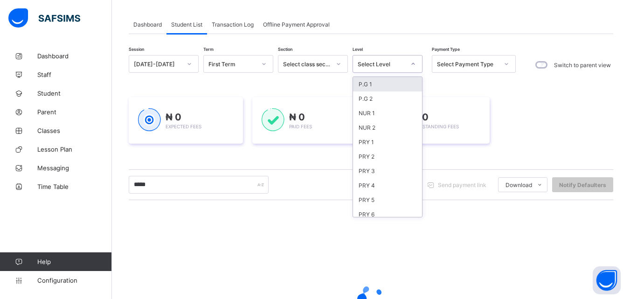
click at [410, 62] on icon at bounding box center [413, 63] width 6 height 9
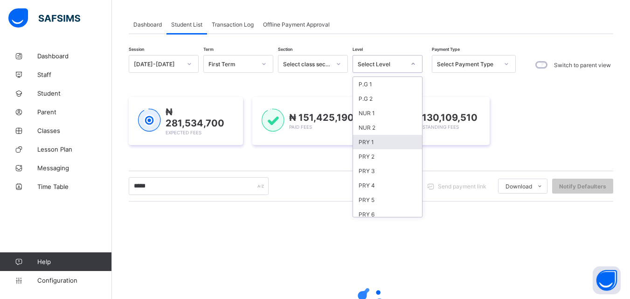
click at [369, 145] on div "PRY 1" at bounding box center [387, 142] width 69 height 14
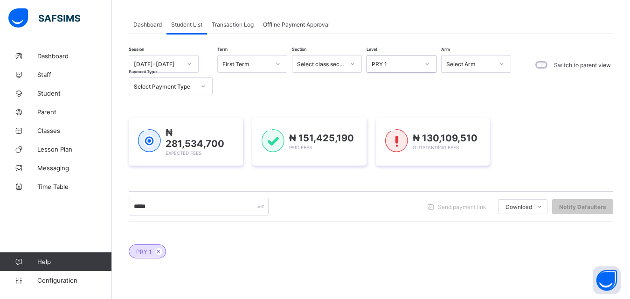
scroll to position [200, 0]
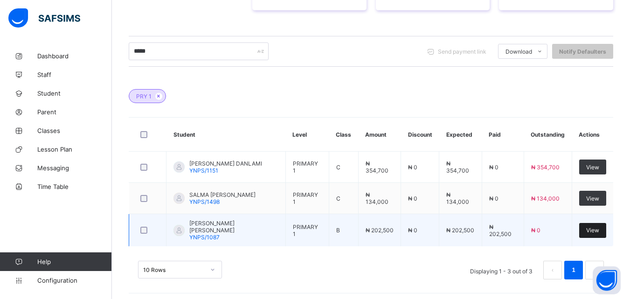
click at [597, 227] on span "View" at bounding box center [592, 230] width 13 height 7
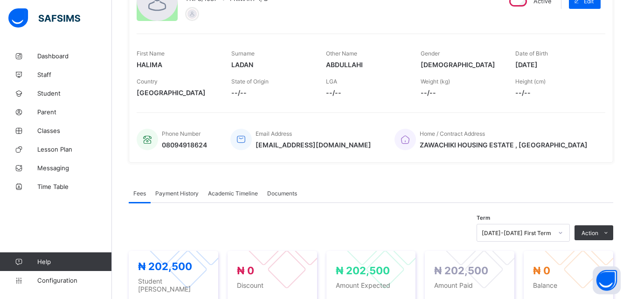
scroll to position [131, 0]
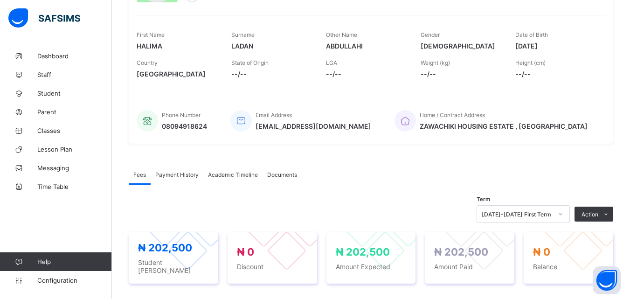
click at [175, 176] on span "Payment History" at bounding box center [176, 174] width 43 height 7
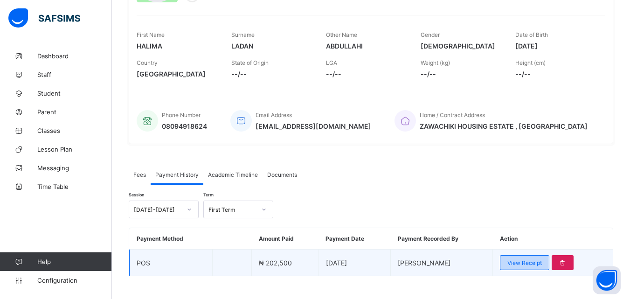
click at [518, 260] on span "View Receipt" at bounding box center [524, 262] width 35 height 7
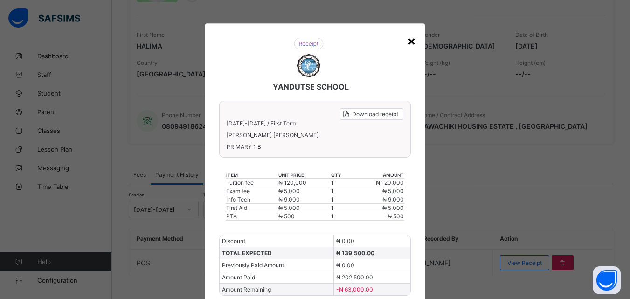
click at [411, 42] on div "×" at bounding box center [411, 41] width 9 height 16
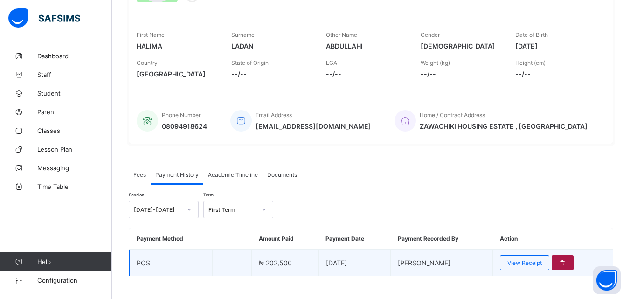
click at [563, 260] on div at bounding box center [563, 262] width 22 height 15
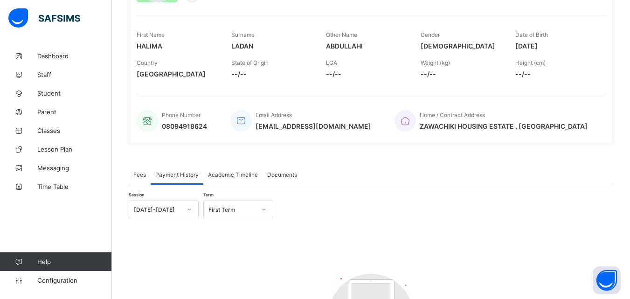
click at [209, 30] on div "First Name [PERSON_NAME]" at bounding box center [177, 41] width 81 height 28
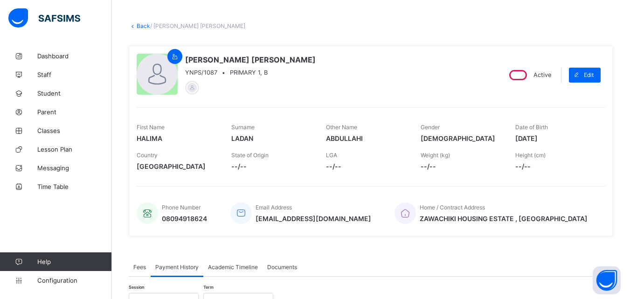
scroll to position [37, 0]
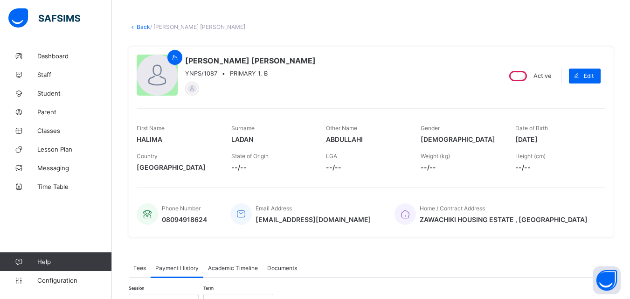
click at [139, 269] on span "Fees" at bounding box center [139, 267] width 13 height 7
click at [334, 260] on div "Fees Payment History Academic Timeline Documents" at bounding box center [371, 267] width 484 height 19
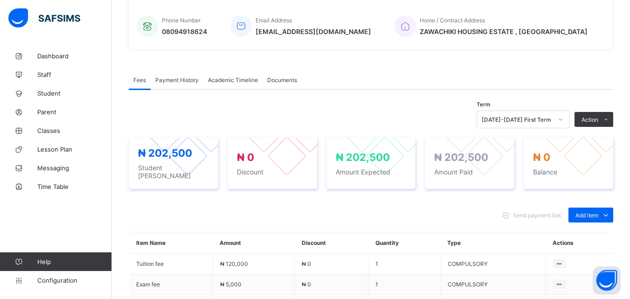
scroll to position [261, 0]
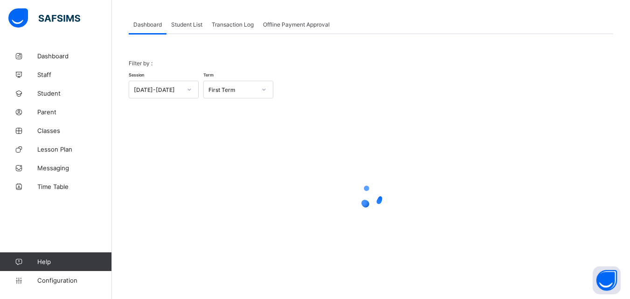
scroll to position [46, 0]
click at [184, 26] on span "Student List" at bounding box center [186, 24] width 31 height 7
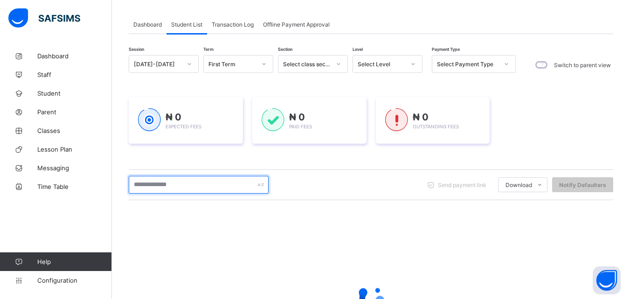
click at [180, 181] on input "text" at bounding box center [199, 185] width 140 height 18
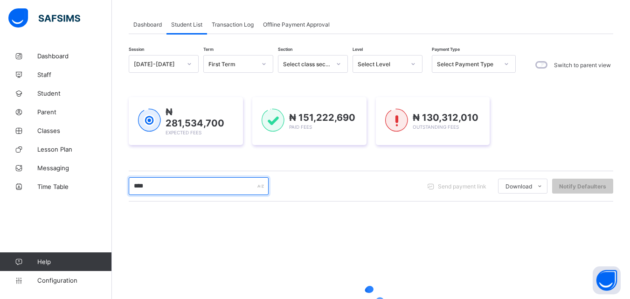
type input "*****"
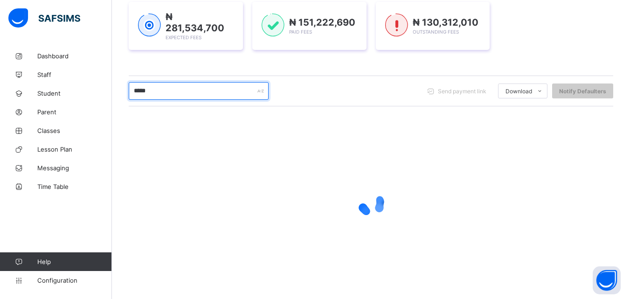
scroll to position [146, 0]
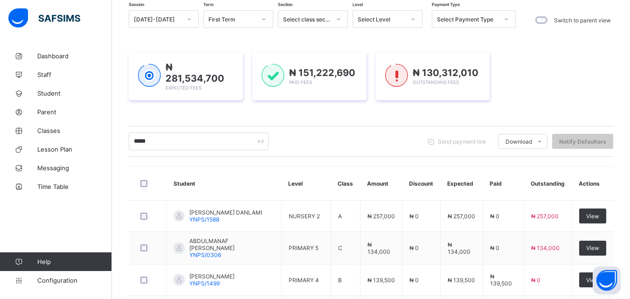
scroll to position [72, 0]
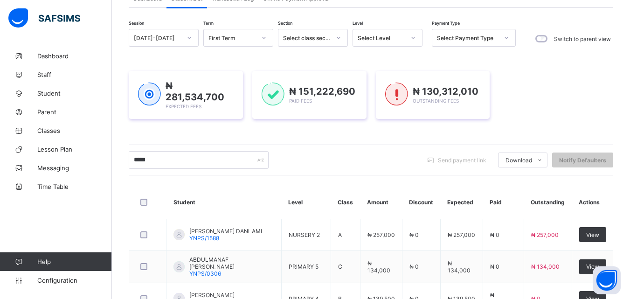
click at [414, 39] on icon at bounding box center [413, 37] width 6 height 9
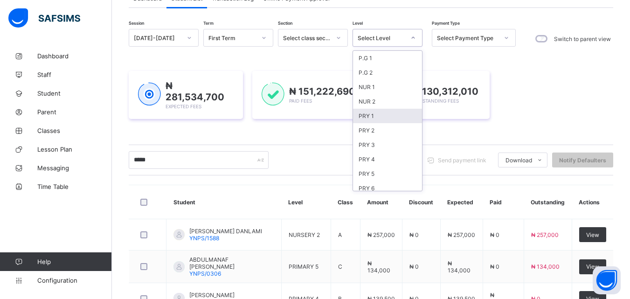
click at [367, 119] on div "PRY 1" at bounding box center [387, 116] width 69 height 14
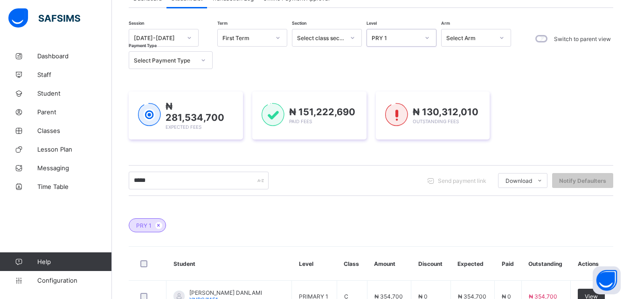
scroll to position [200, 0]
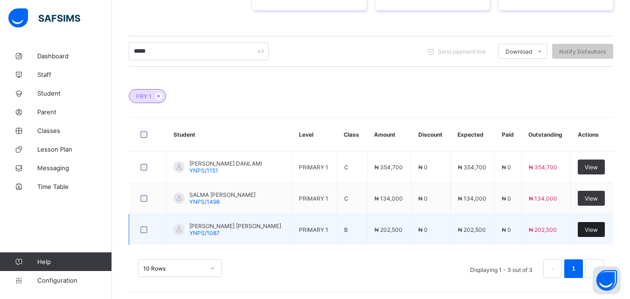
click at [593, 230] on span "View" at bounding box center [591, 229] width 13 height 7
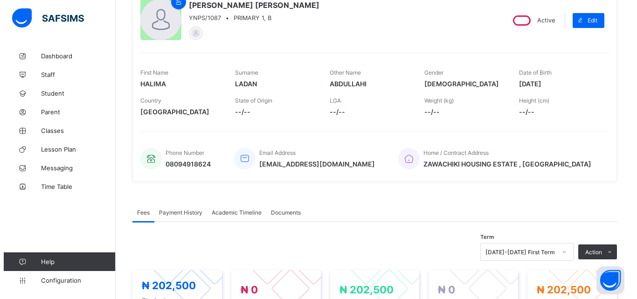
scroll to position [112, 0]
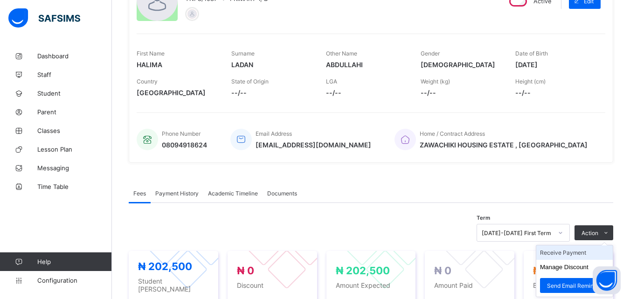
click at [577, 255] on li "Receive Payment" at bounding box center [574, 252] width 76 height 14
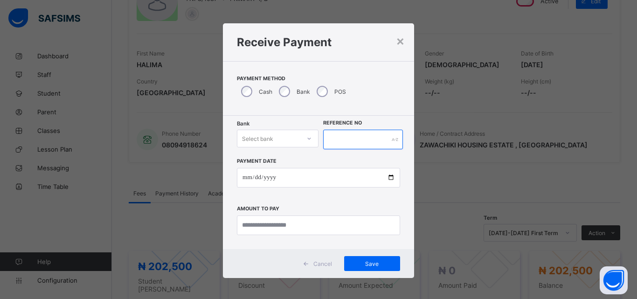
click at [335, 144] on input "text" at bounding box center [363, 140] width 80 height 20
type input "*"
type input "****"
click at [308, 139] on icon at bounding box center [309, 139] width 3 height 2
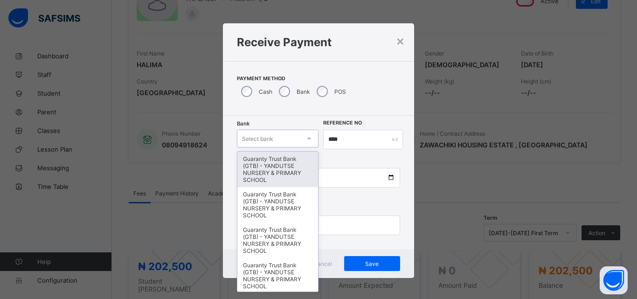
type input "*"
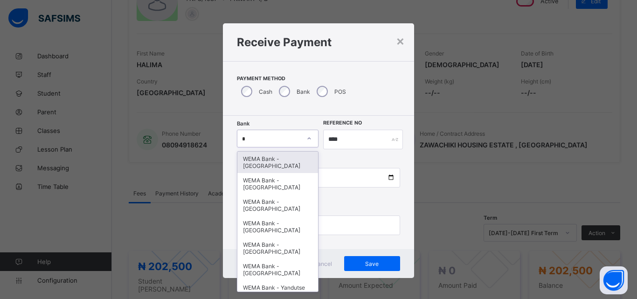
click at [279, 166] on div "WEMA Bank - [GEOGRAPHIC_DATA]" at bounding box center [277, 162] width 81 height 21
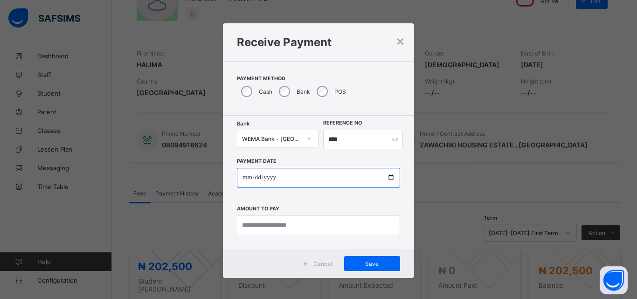
click at [387, 179] on input "date" at bounding box center [318, 178] width 163 height 20
click at [387, 177] on input "**********" at bounding box center [318, 178] width 163 height 20
type input "**********"
click at [322, 214] on div "**********" at bounding box center [318, 192] width 163 height 86
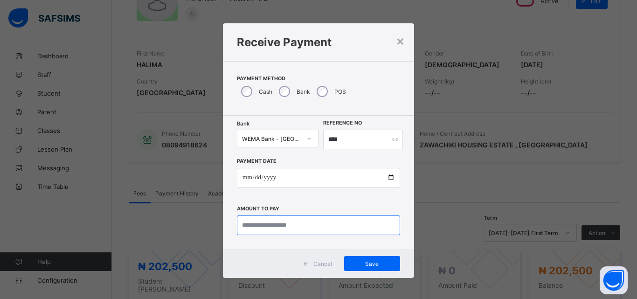
click at [322, 220] on input "currency" at bounding box center [318, 225] width 163 height 20
type input "*********"
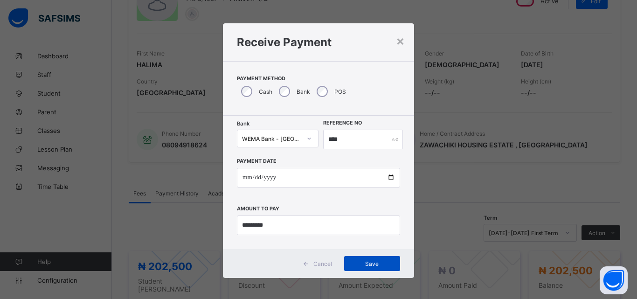
click at [361, 263] on span "Save" at bounding box center [372, 263] width 42 height 7
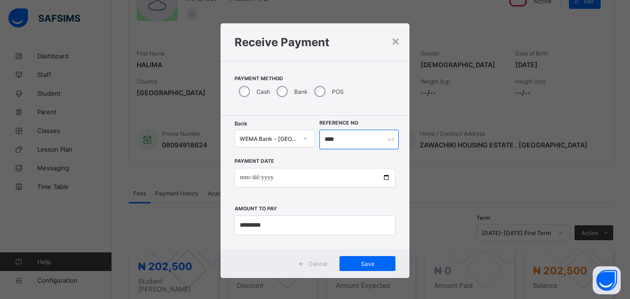
click at [354, 131] on input "****" at bounding box center [358, 140] width 79 height 20
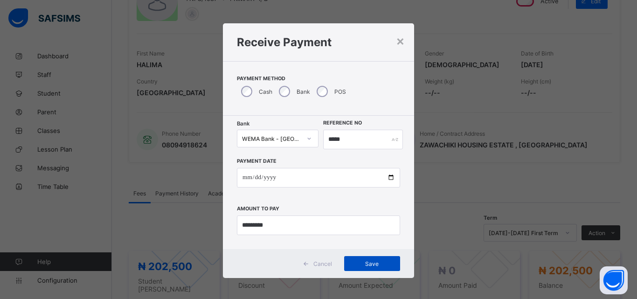
click at [369, 261] on span "Save" at bounding box center [372, 263] width 42 height 7
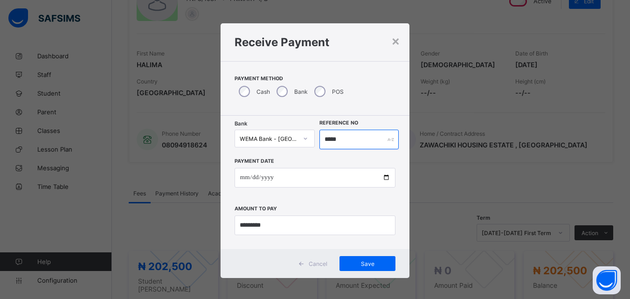
click at [350, 141] on input "*****" at bounding box center [358, 140] width 79 height 20
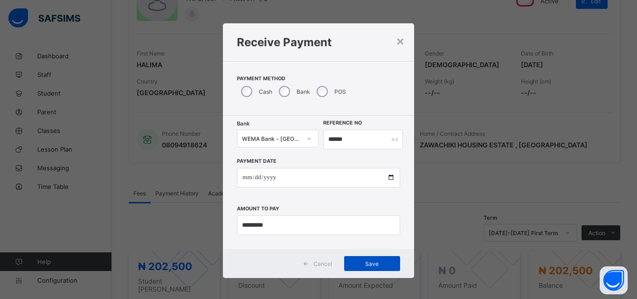
click at [372, 264] on span "Save" at bounding box center [372, 263] width 42 height 7
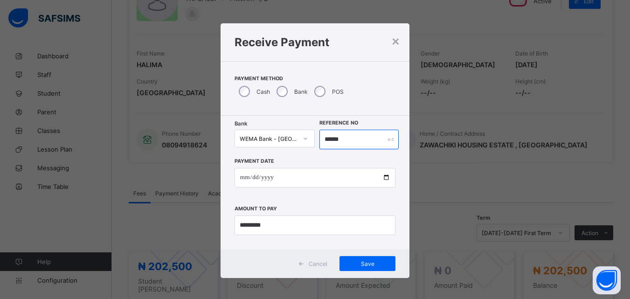
click at [353, 144] on input "******" at bounding box center [358, 140] width 79 height 20
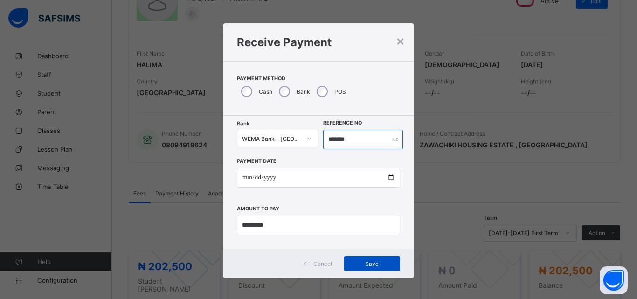
type input "*******"
click at [366, 261] on span "Save" at bounding box center [372, 263] width 42 height 7
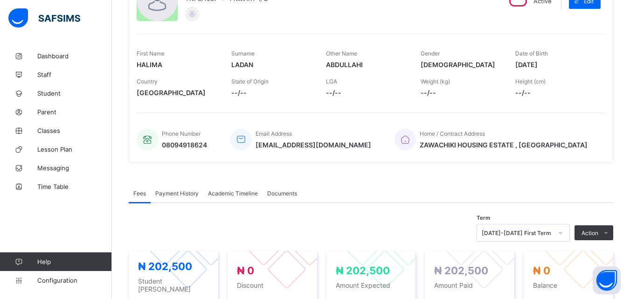
click at [187, 193] on span "Payment History" at bounding box center [176, 193] width 43 height 7
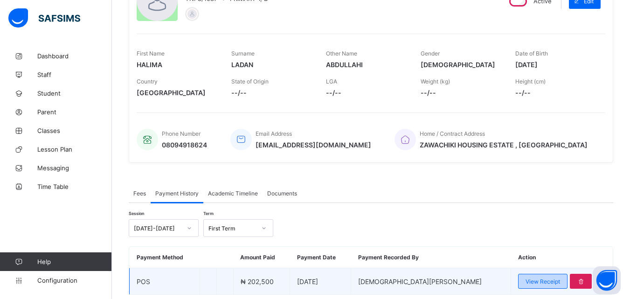
click at [528, 280] on span "View Receipt" at bounding box center [542, 281] width 35 height 7
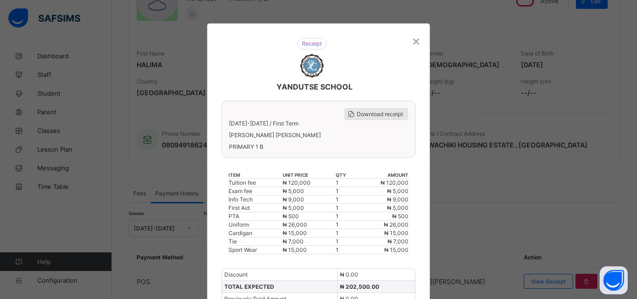
click at [364, 112] on span "Download receipt" at bounding box center [380, 114] width 46 height 7
click at [370, 115] on span "Download receipt" at bounding box center [380, 114] width 46 height 7
click at [368, 114] on span "Download receipt" at bounding box center [380, 114] width 46 height 7
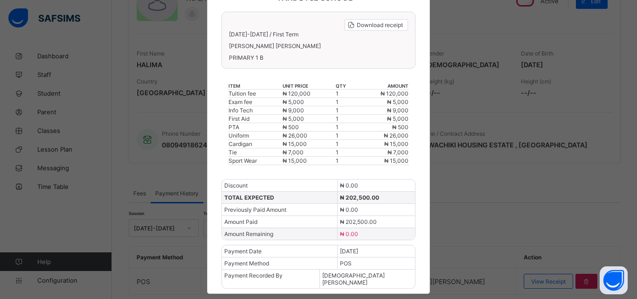
scroll to position [100, 0]
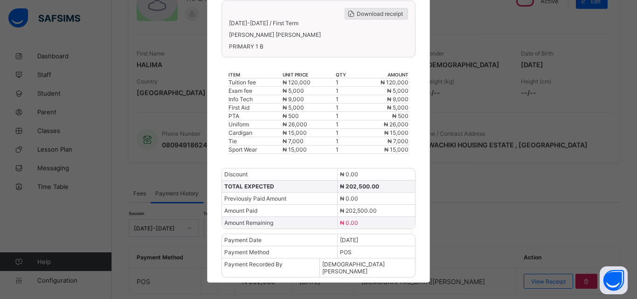
click at [365, 15] on span "Download receipt" at bounding box center [380, 13] width 46 height 7
click at [369, 13] on span "Download receipt" at bounding box center [380, 13] width 46 height 7
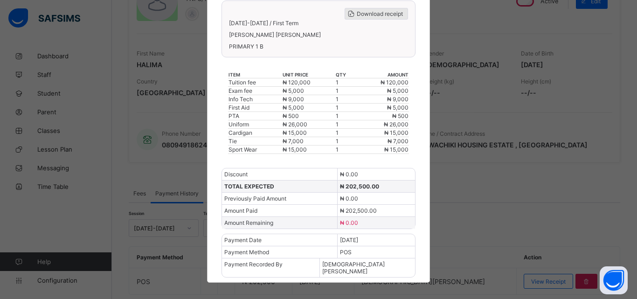
click at [369, 13] on span "Download receipt" at bounding box center [380, 13] width 46 height 7
click at [481, 41] on div "× YANDUTSE SCHOOL Download receipt 2025-2026 / First Term HALIMA ABDULLAHI LADA…" at bounding box center [318, 149] width 637 height 299
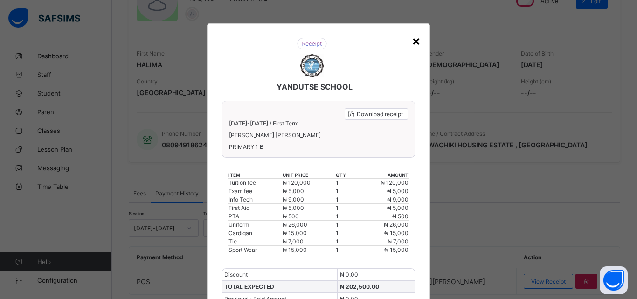
click at [413, 43] on div "×" at bounding box center [416, 41] width 9 height 16
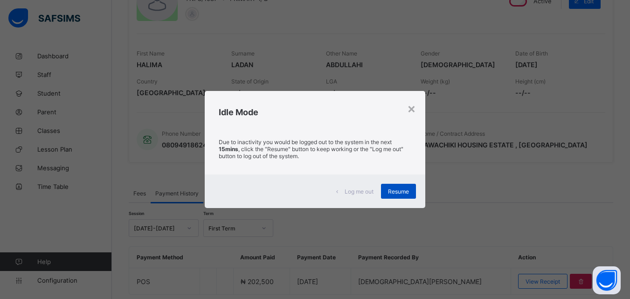
click at [406, 189] on span "Resume" at bounding box center [398, 191] width 21 height 7
click at [413, 111] on div "×" at bounding box center [411, 108] width 9 height 16
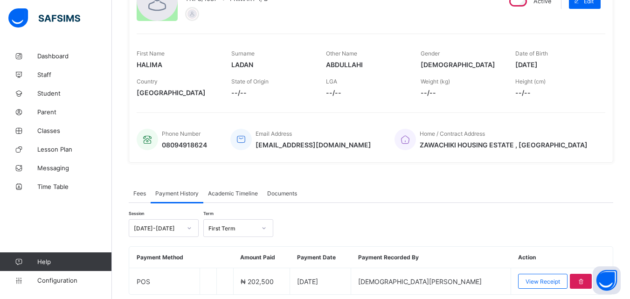
click at [383, 9] on div "HALIMA ABDULLAHI LADAN YNPS/1087 • PRIMARY 1, B" at bounding box center [315, 1] width 356 height 42
click at [421, 27] on div "HALIMA ABDULLAHI LADAN YNPS/1087 • PRIMARY 1, B Active Edit First Name HALIMA S…" at bounding box center [371, 67] width 484 height 191
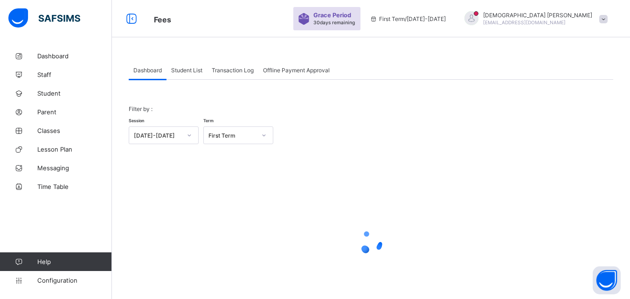
scroll to position [46, 0]
